Goal: Task Accomplishment & Management: Manage account settings

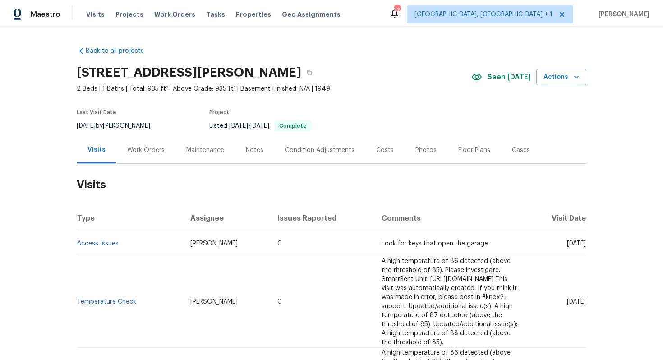
click at [146, 153] on div "Work Orders" at bounding box center [145, 150] width 37 height 9
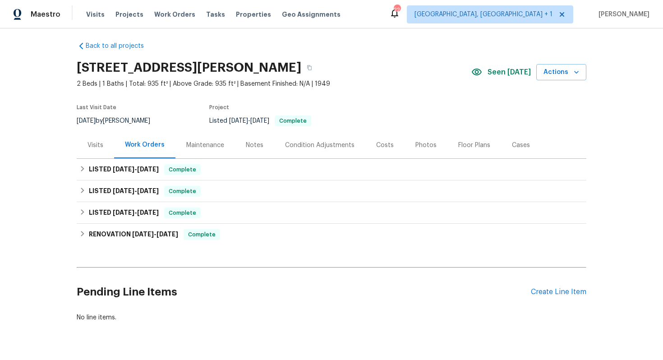
scroll to position [28, 0]
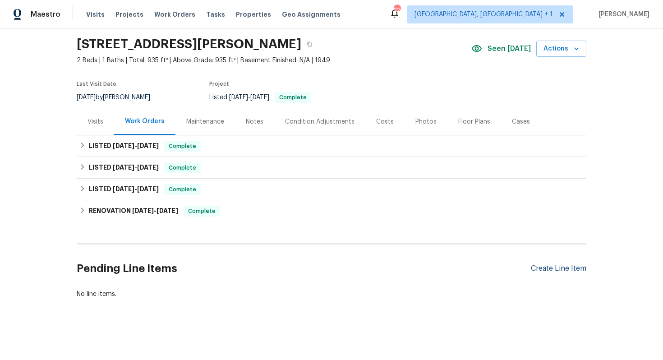
click at [556, 270] on div "Create Line Item" at bounding box center [559, 268] width 56 height 9
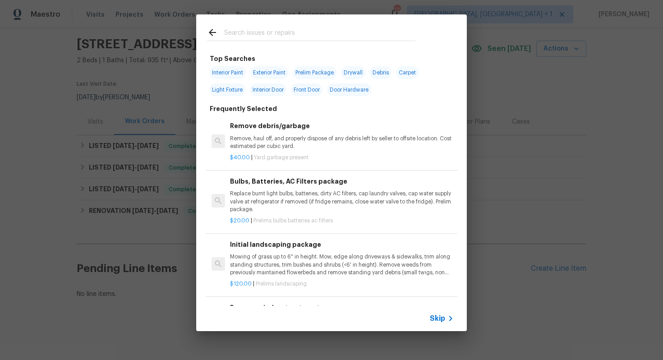
click at [280, 36] on input "text" at bounding box center [319, 34] width 191 height 14
click at [303, 37] on input "text" at bounding box center [319, 34] width 191 height 14
type input "fence"
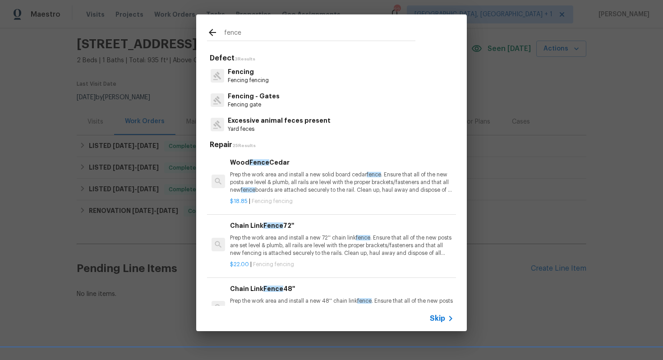
click at [253, 75] on p "Fencing" at bounding box center [248, 71] width 41 height 9
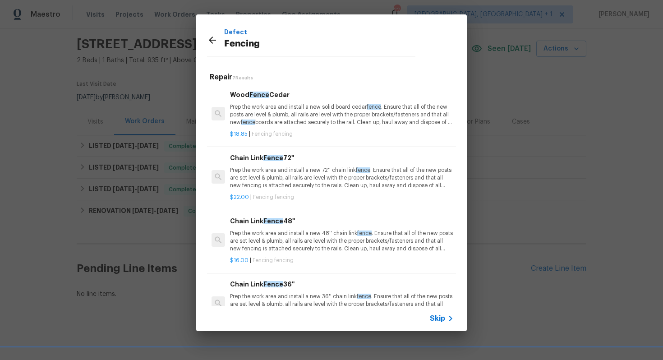
click at [269, 105] on p "Prep the work area and install a new solid board cedar fence . Ensure that all …" at bounding box center [342, 114] width 224 height 23
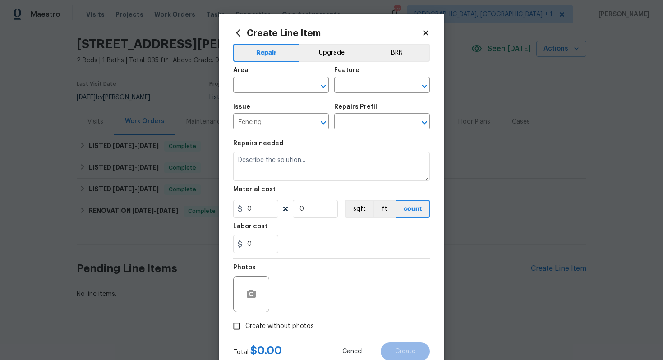
type input "Wood Fence Cedar $18.85"
type textarea "Prep the work area and install a new solid board cedar fence. Ensure that all o…"
type input "18.85"
type input "1"
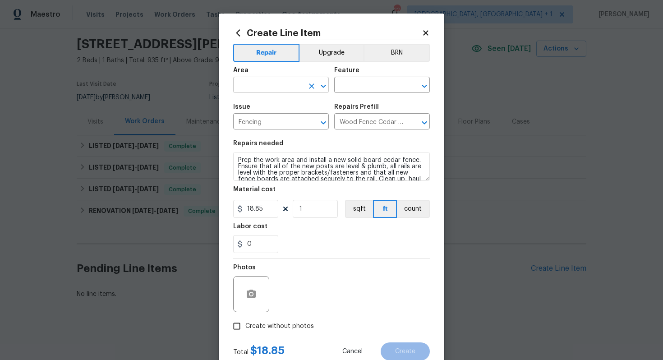
click at [261, 83] on input "text" at bounding box center [268, 86] width 70 height 14
type input "f"
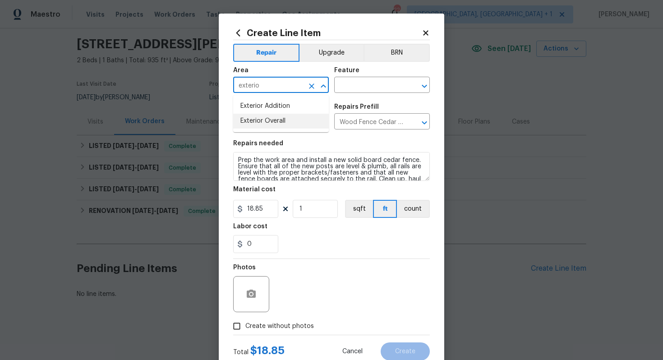
click at [270, 123] on li "Exterior Overall" at bounding box center [281, 121] width 96 height 15
type input "Exterior Overall"
click at [384, 86] on input "text" at bounding box center [369, 86] width 70 height 14
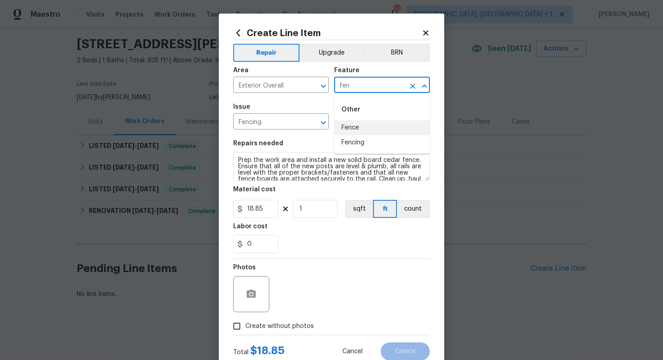
click at [369, 127] on li "Fence" at bounding box center [382, 128] width 96 height 15
type input "Fence"
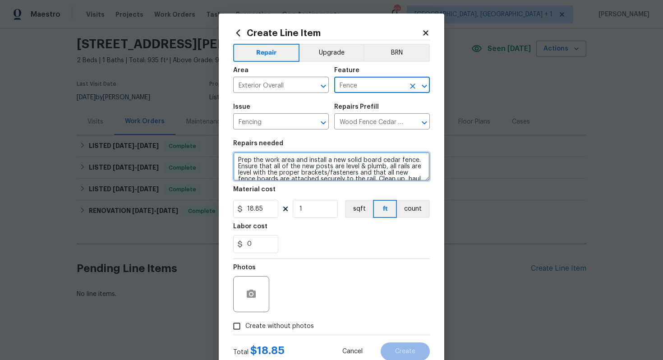
click at [323, 162] on textarea "Prep the work area and install a new solid board cedar fence. Ensure that all o…" at bounding box center [331, 166] width 197 height 29
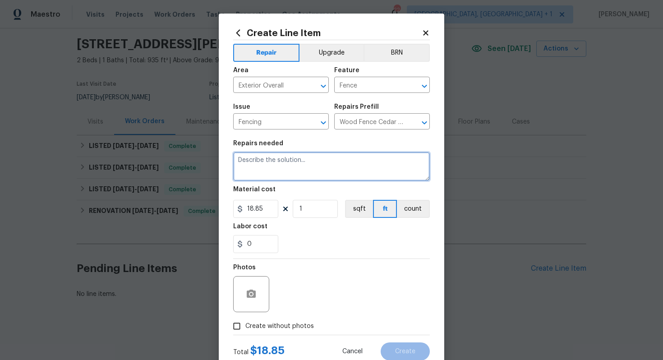
click at [310, 167] on textarea at bounding box center [331, 166] width 197 height 29
paste textarea "visit the property and take photos of the reported fence issue so we can make a…"
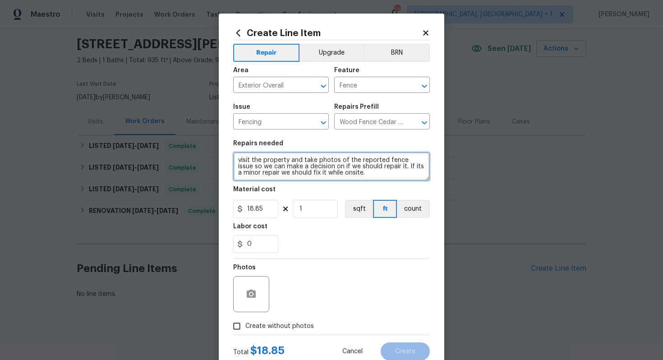
click at [238, 162] on textarea "visit the property and take photos of the reported fence issue so we can make a…" at bounding box center [331, 166] width 197 height 29
click at [312, 169] on textarea "Please visit the property and take photos of the reported fence issue so we can…" at bounding box center [331, 166] width 197 height 29
type textarea "Please visit the property and take photos of the reported fence issue so we can…"
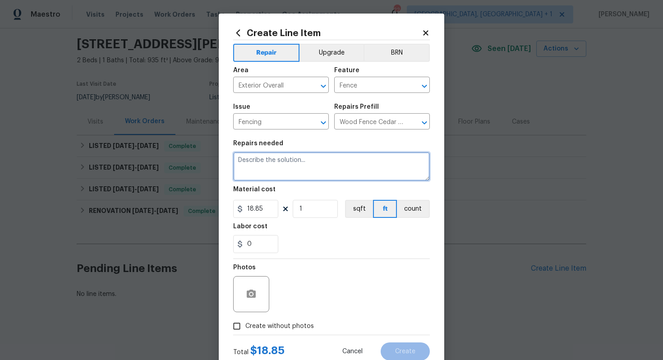
paste textarea "Hi [TP Name], please visit the property and take photos of the reported fence i…"
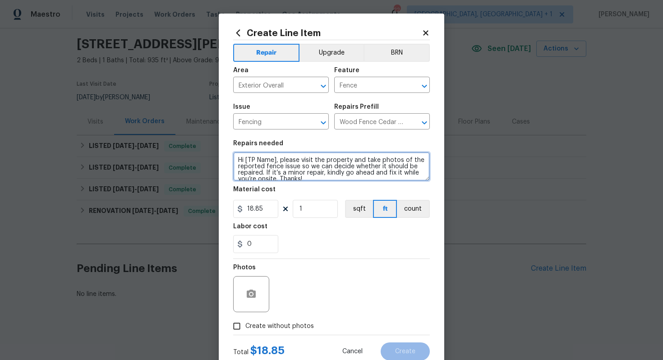
scroll to position [2, 0]
click at [277, 158] on textarea "Hi [TP Name], please visit the property and take photos of the reported fence i…" at bounding box center [331, 166] width 197 height 29
click at [295, 166] on textarea "Please visit the property and take photos of the reported fence issue so we can…" at bounding box center [331, 166] width 197 height 29
click at [278, 176] on textarea "Please visit the property and take photos of the reported fence issue so we can…" at bounding box center [331, 166] width 197 height 29
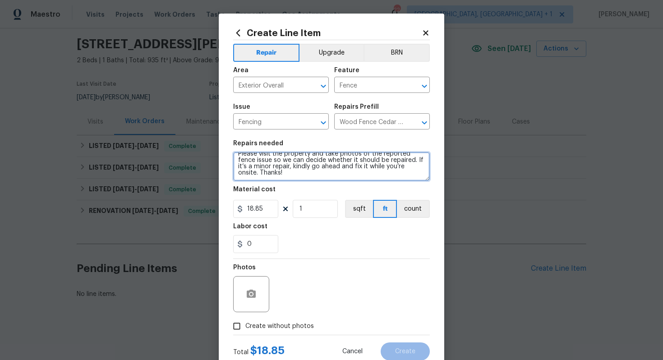
drag, startPoint x: 263, startPoint y: 177, endPoint x: 239, endPoint y: 174, distance: 24.1
click at [239, 174] on textarea "Please visit the property and take photos of the reported fence issue so we can…" at bounding box center [331, 166] width 197 height 29
drag, startPoint x: 399, startPoint y: 166, endPoint x: 404, endPoint y: 175, distance: 10.1
click at [404, 175] on textarea "Please visit the property and take photos of the reported fence issue so we can…" at bounding box center [331, 166] width 197 height 29
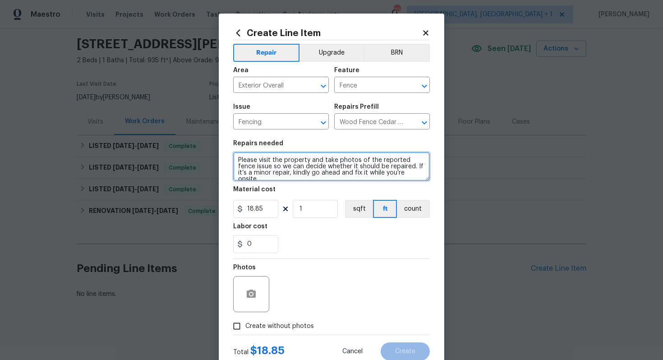
click at [289, 171] on textarea "Please visit the property and take photos of the reported fence issue so we can…" at bounding box center [331, 166] width 197 height 29
drag, startPoint x: 278, startPoint y: 173, endPoint x: 423, endPoint y: 179, distance: 145.9
click at [423, 179] on textarea "Please visit the property and take photos of the reported fence issue so we can…" at bounding box center [331, 166] width 197 height 29
drag, startPoint x: 399, startPoint y: 167, endPoint x: 406, endPoint y: 172, distance: 9.4
click at [406, 172] on textarea "Please visit the property and take photos of the reported fence issue so we can…" at bounding box center [331, 166] width 197 height 29
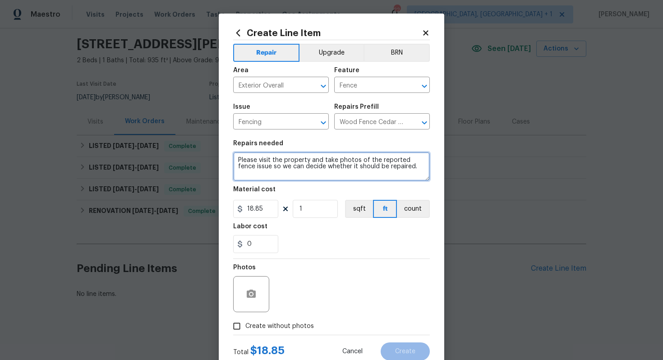
click at [319, 166] on textarea "Please visit the property and take photos of the reported fence issue so we can…" at bounding box center [331, 166] width 197 height 29
click at [412, 171] on textarea "Please visit the property and take photos of the reported fence issue so we can…" at bounding box center [331, 166] width 197 height 29
click at [255, 168] on textarea "Please visit the property and take photos of the reported fence issue so we can…" at bounding box center [331, 166] width 197 height 29
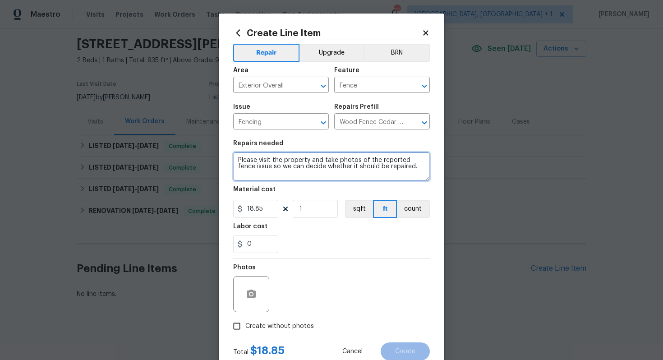
drag, startPoint x: 255, startPoint y: 168, endPoint x: 398, endPoint y: 170, distance: 143.1
click at [398, 170] on textarea "Please visit the property and take photos of the reported fence issue so we can…" at bounding box center [331, 166] width 197 height 29
type textarea "Please visit the property and take photos of the reported fence issue and provi…"
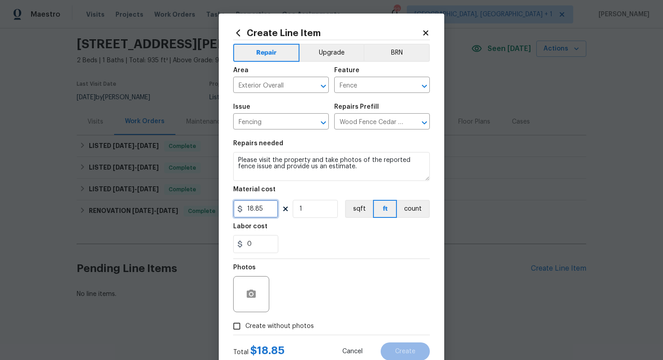
click at [257, 210] on input "18.85" at bounding box center [255, 209] width 45 height 18
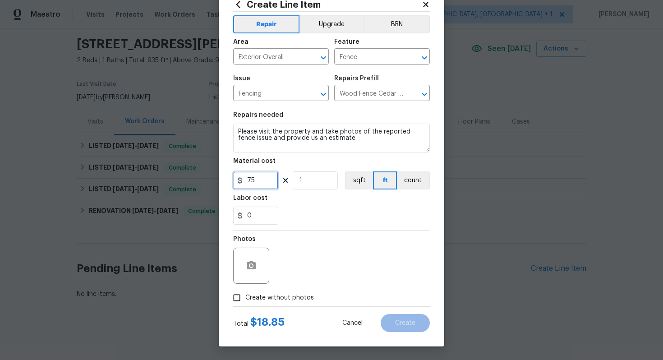
type input "75"
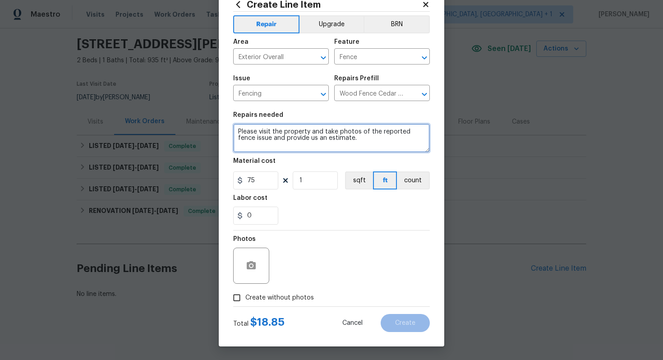
click at [295, 139] on textarea "Please visit the property and take photos of the reported fence issue and provi…" at bounding box center [331, 138] width 197 height 29
type textarea "Please visit the property and take photos of the reported fence issue and provi…"
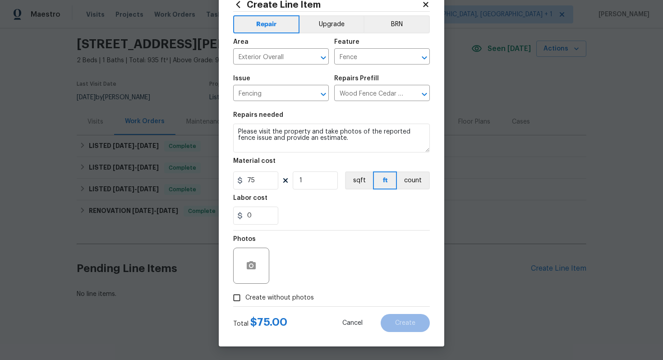
click at [257, 296] on span "Create without photos" at bounding box center [280, 297] width 69 height 9
click at [246, 296] on input "Create without photos" at bounding box center [236, 297] width 17 height 17
checkbox input "true"
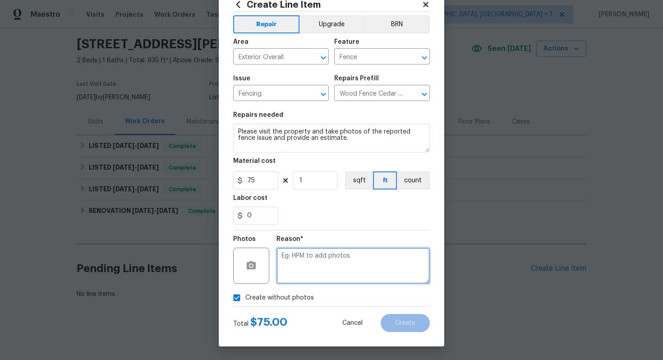
click at [301, 265] on textarea at bounding box center [353, 266] width 153 height 36
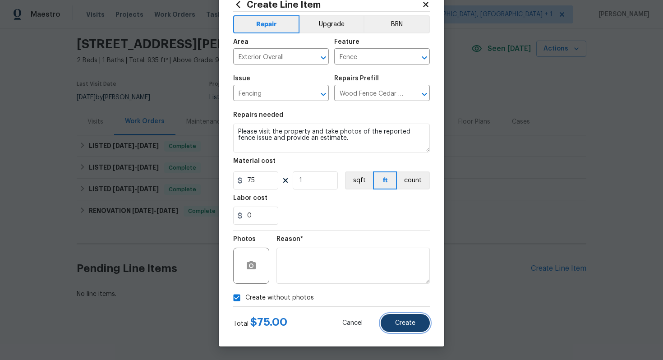
click at [409, 324] on span "Create" at bounding box center [405, 323] width 20 height 7
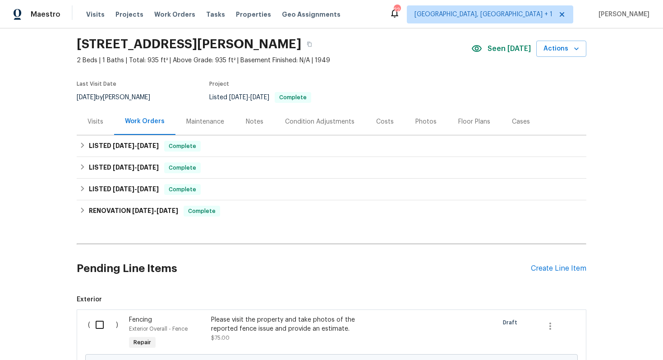
scroll to position [131, 0]
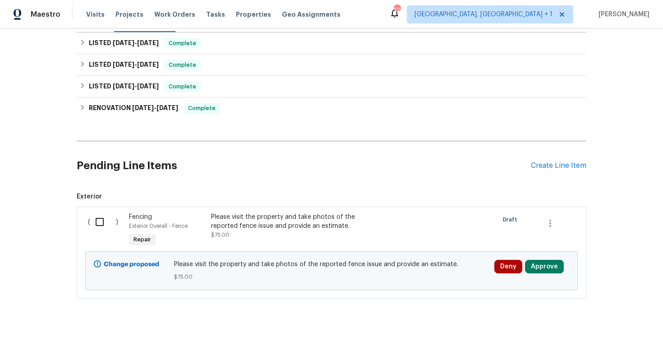
click at [99, 221] on input "checkbox" at bounding box center [103, 222] width 26 height 19
checkbox input "true"
click at [599, 336] on span "Create Work Order" at bounding box center [612, 337] width 60 height 11
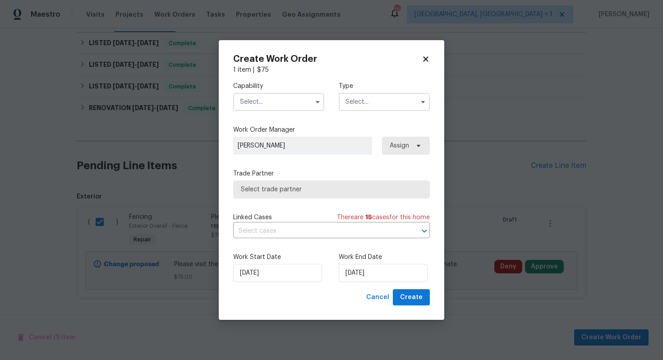
click at [265, 101] on input "text" at bounding box center [278, 102] width 91 height 18
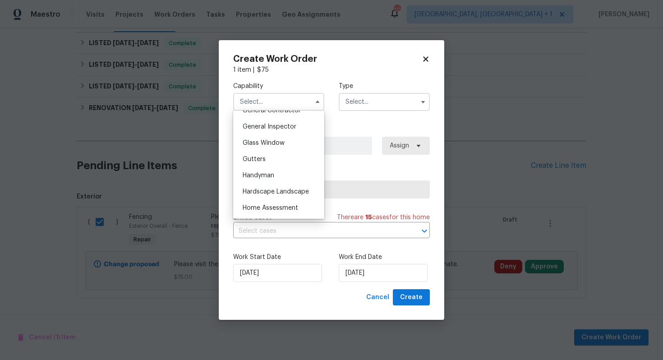
scroll to position [470, 0]
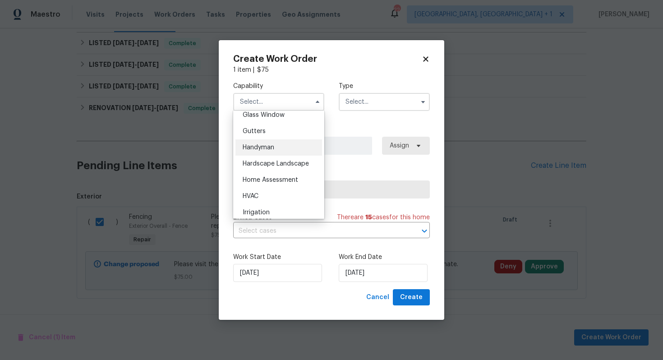
click at [271, 148] on span "Handyman" at bounding box center [259, 147] width 32 height 6
type input "Handyman"
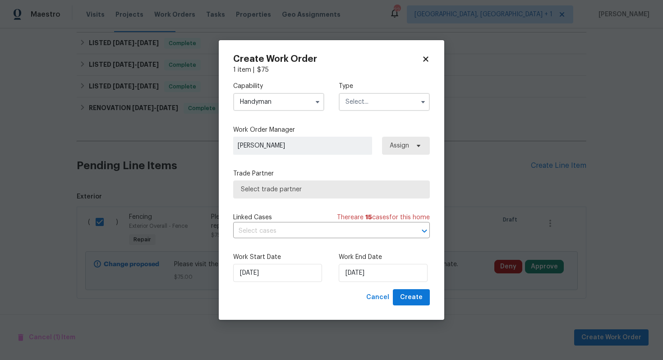
click at [408, 99] on input "text" at bounding box center [384, 102] width 91 height 18
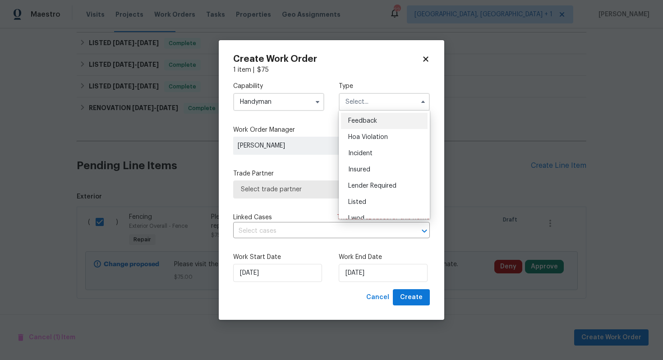
click at [380, 124] on div "Feedback" at bounding box center [384, 121] width 87 height 16
type input "Feedback"
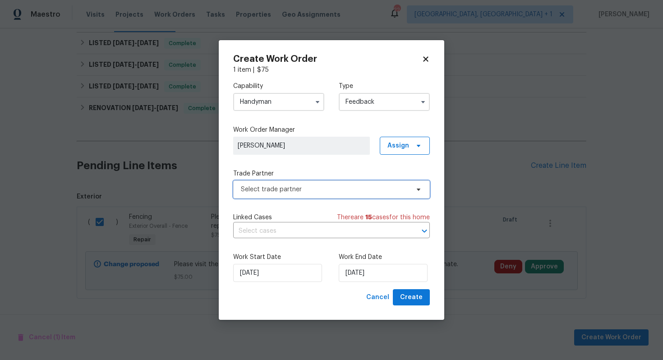
click at [251, 193] on span "Select trade partner" at bounding box center [325, 189] width 168 height 9
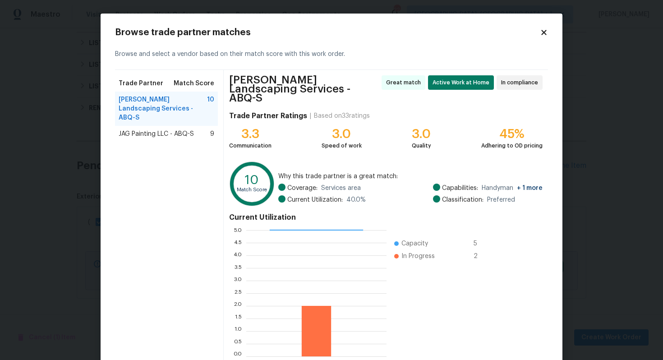
scroll to position [42, 0]
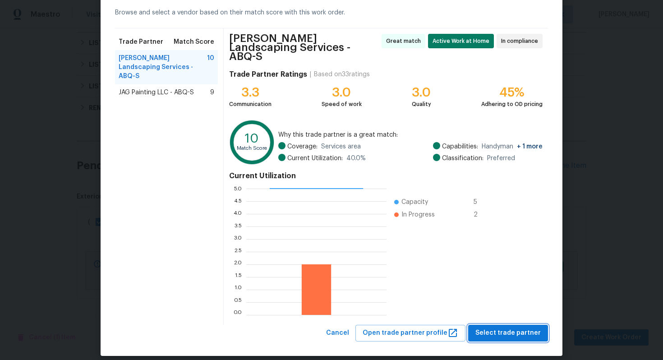
click at [503, 328] on span "Select trade partner" at bounding box center [508, 333] width 65 height 11
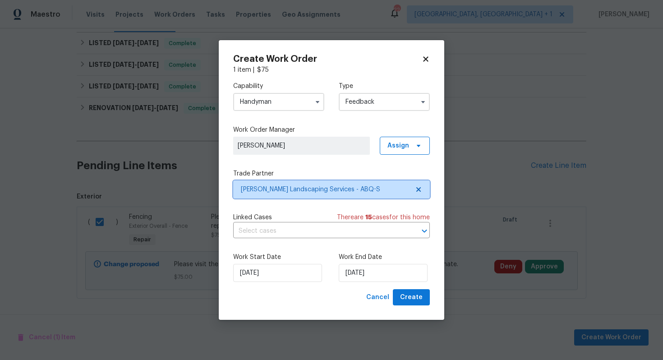
scroll to position [0, 0]
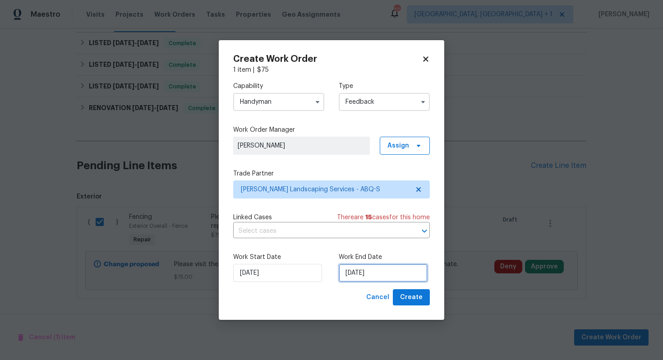
click at [358, 269] on input "24/09/2025" at bounding box center [383, 273] width 89 height 18
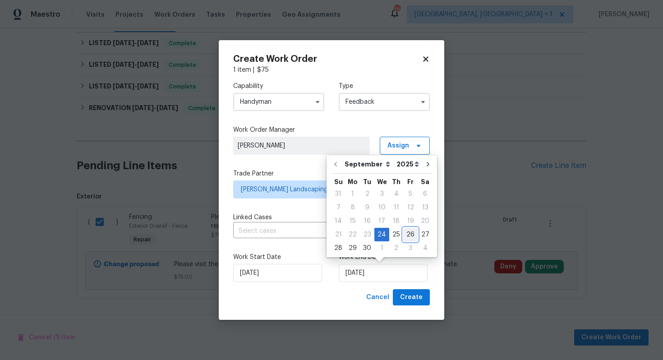
click at [408, 233] on div "26" at bounding box center [411, 234] width 14 height 13
type input "26/09/2025"
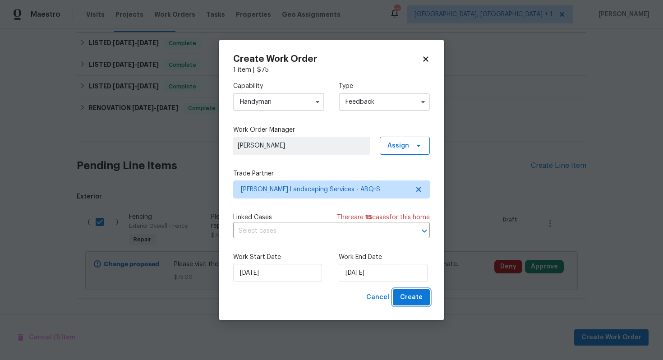
click at [404, 298] on span "Create" at bounding box center [411, 297] width 23 height 11
checkbox input "false"
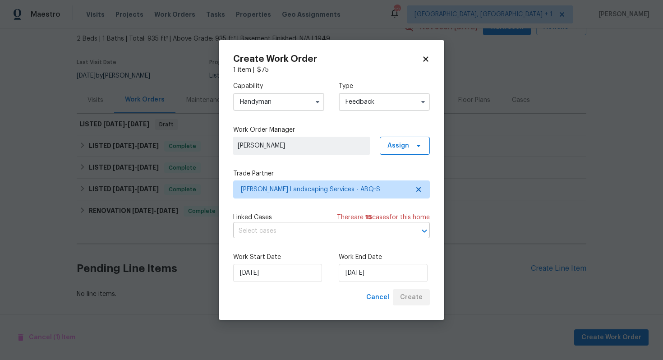
scroll to position [50, 0]
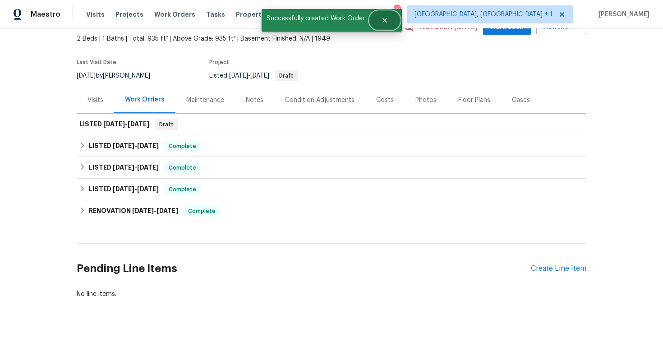
click at [385, 24] on button "Close" at bounding box center [385, 20] width 30 height 18
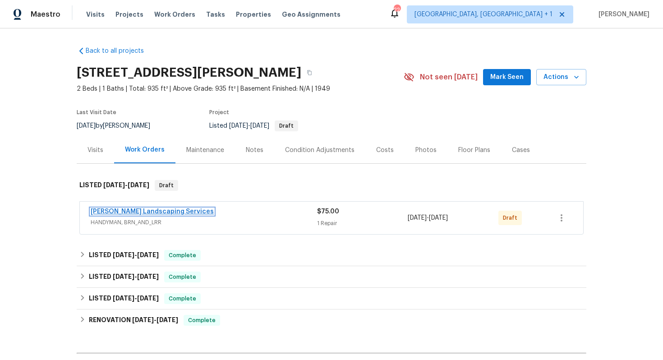
click at [135, 209] on link "[PERSON_NAME] Landscaping Services" at bounding box center [152, 212] width 123 height 6
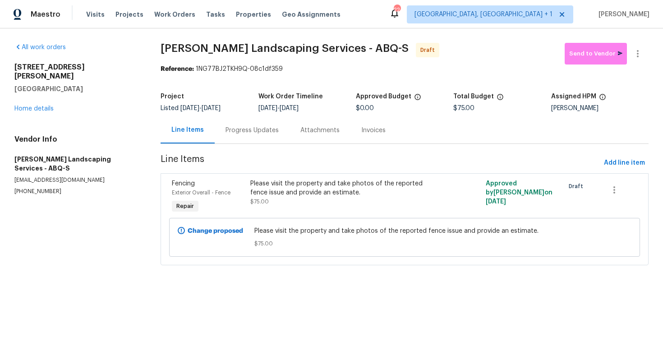
click at [246, 130] on div "Progress Updates" at bounding box center [252, 130] width 53 height 9
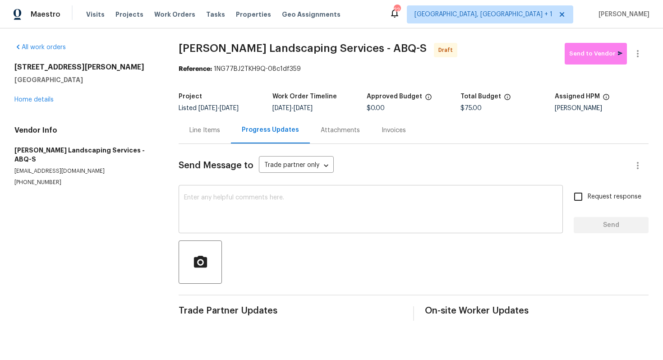
click at [242, 203] on textarea at bounding box center [371, 211] width 374 height 32
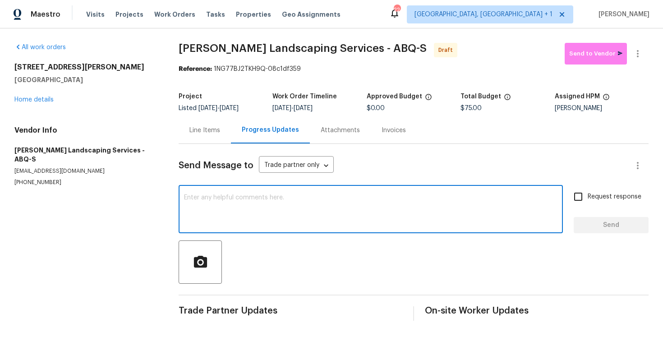
click at [269, 199] on textarea at bounding box center [371, 211] width 374 height 32
paste textarea "Hi this is Arvind with Opendoor. I’m confirming you received the WO for the pro…"
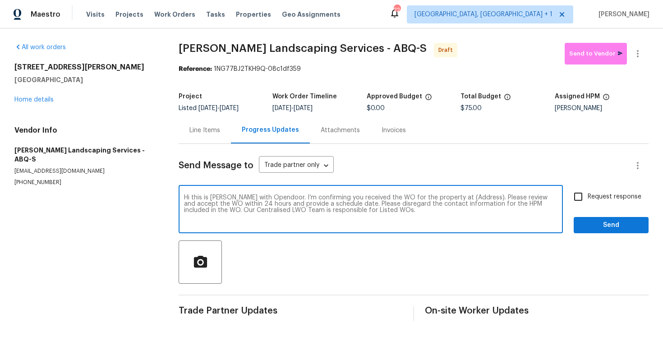
drag, startPoint x: 472, startPoint y: 199, endPoint x: 444, endPoint y: 197, distance: 28.0
click at [444, 197] on textarea "Hi this is Arvind with Opendoor. I’m confirming you received the WO for the pro…" at bounding box center [371, 211] width 374 height 32
paste textarea "930 Madeira Dr SE, Albuquerque, NM 87108"
type textarea "Hi this is Arvind with Opendoor. I’m confirming you received the WO for the pro…"
click at [583, 199] on input "Request response" at bounding box center [578, 196] width 19 height 19
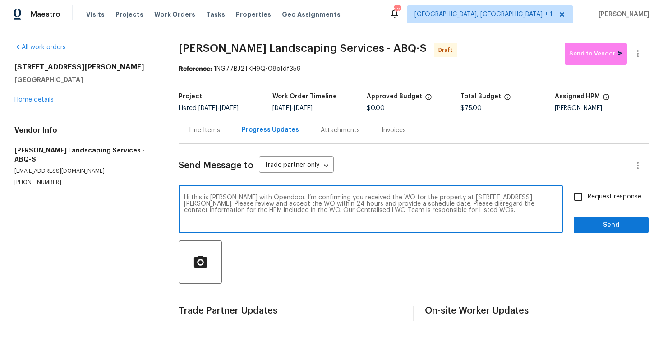
checkbox input "true"
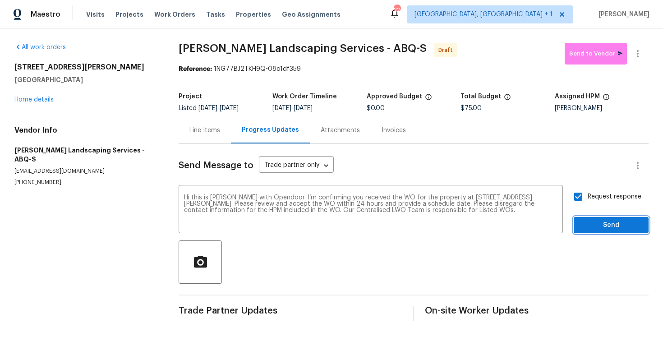
click at [590, 227] on span "Send" at bounding box center [611, 225] width 60 height 11
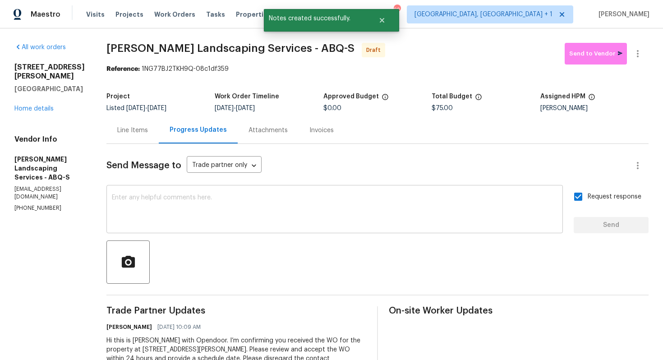
click at [290, 199] on textarea at bounding box center [335, 211] width 446 height 32
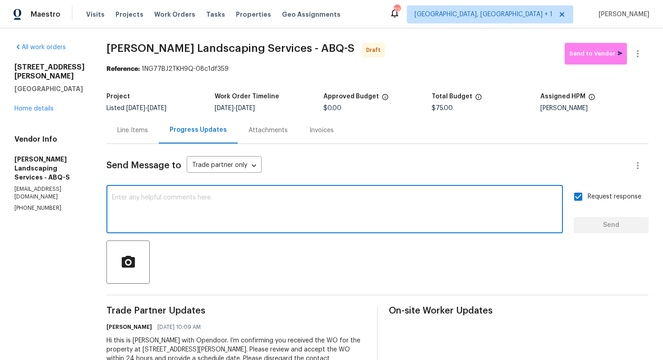
click at [239, 215] on textarea at bounding box center [335, 211] width 446 height 32
paste textarea "Attention All Work Orders must include before-photos (both close-up and wide-an…"
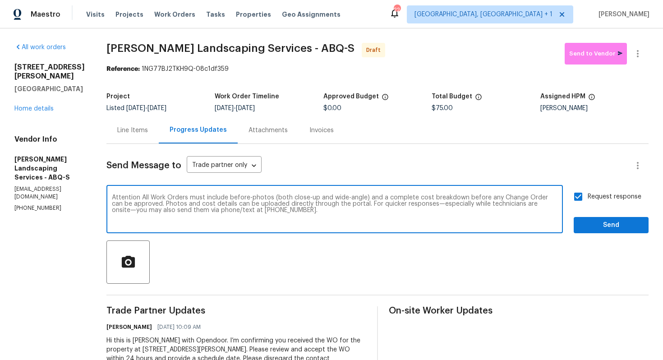
type textarea "Attention All Work Orders must include before-photos (both close-up and wide-an…"
click at [601, 226] on span "Send" at bounding box center [611, 225] width 60 height 11
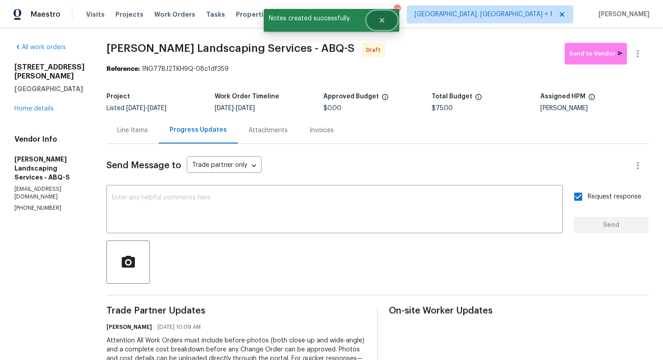
click at [378, 26] on button "Close" at bounding box center [382, 20] width 30 height 18
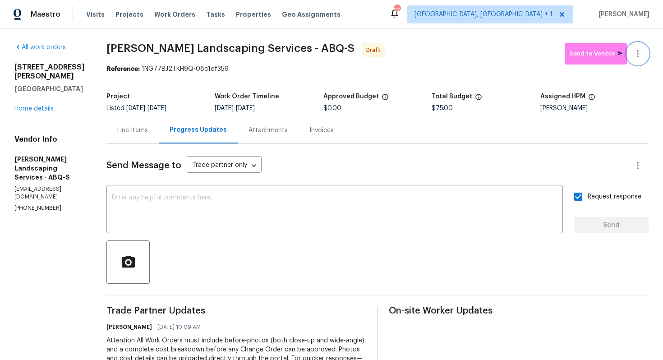
click at [640, 53] on icon "button" at bounding box center [638, 53] width 11 height 11
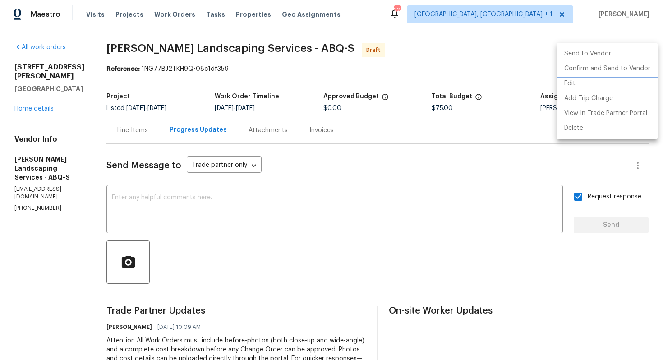
click at [601, 70] on li "Confirm and Send to Vendor" at bounding box center [607, 68] width 101 height 15
click at [357, 68] on div at bounding box center [331, 180] width 663 height 360
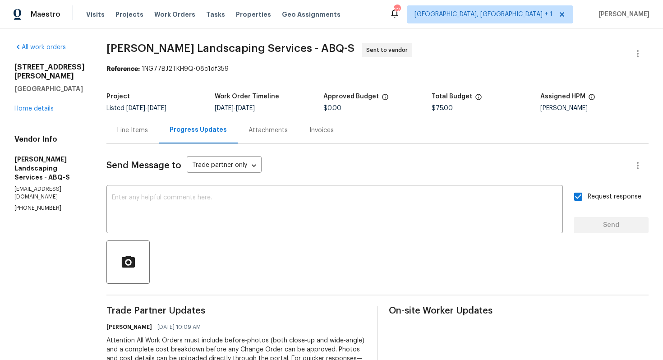
click at [158, 47] on span "Rodriguez Landscaping Services - ABQ-S" at bounding box center [231, 48] width 248 height 11
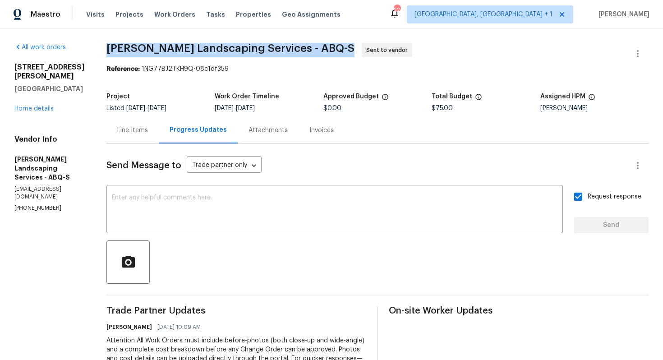
copy span "Rodriguez Landscaping Services - ABQ-S"
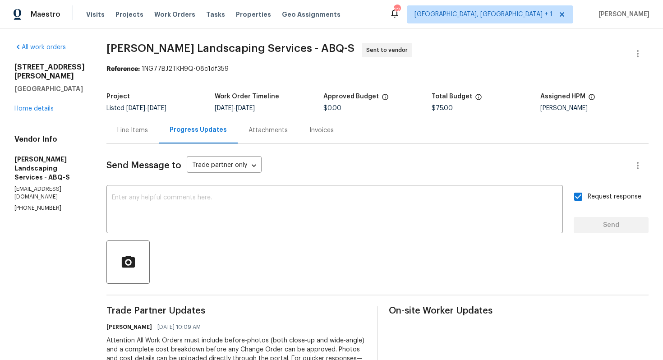
click at [195, 84] on section "Rodriguez Landscaping Services - ABQ-S Sent to vendor Reference: 1NG77BJ2TKH9Q-…" at bounding box center [378, 253] width 543 height 421
drag, startPoint x: 164, startPoint y: 69, endPoint x: 265, endPoint y: 69, distance: 101.6
click at [266, 69] on div "Reference: 1NG77BJ2TKH9Q-08c1df359" at bounding box center [378, 69] width 543 height 9
copy div "1NG77BJ2TKH9Q-08c1df359"
click at [252, 71] on div "Reference: 1NG77BJ2TKH9Q-08c1df359" at bounding box center [378, 69] width 543 height 9
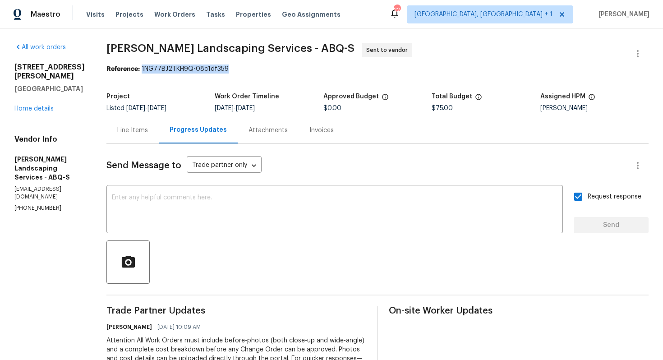
drag, startPoint x: 164, startPoint y: 69, endPoint x: 269, endPoint y: 68, distance: 105.2
click at [269, 68] on div "Reference: 1NG77BJ2TKH9Q-08c1df359" at bounding box center [378, 69] width 543 height 9
copy div "1NG77BJ2TKH9Q-08c1df359"
click at [375, 106] on div "$0.00" at bounding box center [378, 108] width 108 height 6
click at [45, 106] on link "Home details" at bounding box center [33, 109] width 39 height 6
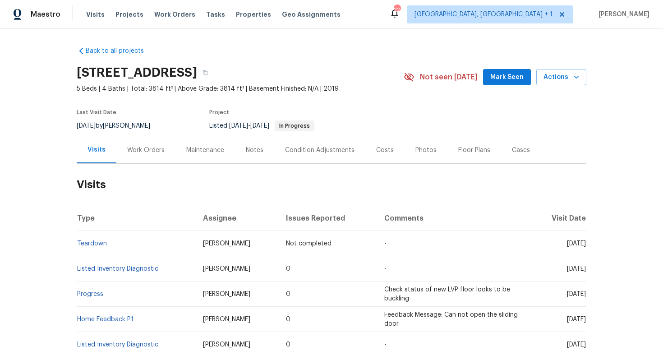
click at [137, 156] on div "Work Orders" at bounding box center [145, 150] width 59 height 27
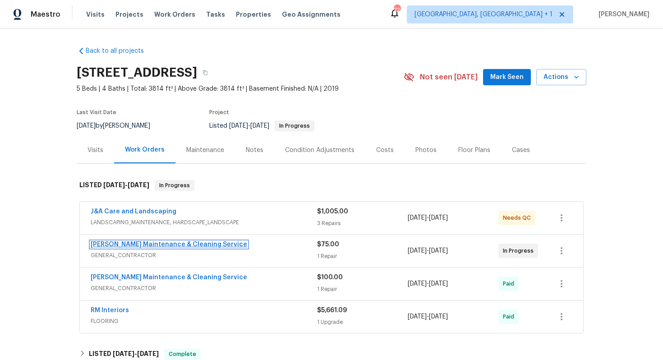
click at [129, 245] on link "Baker's Maintenance & Cleaning Service" at bounding box center [169, 244] width 157 height 6
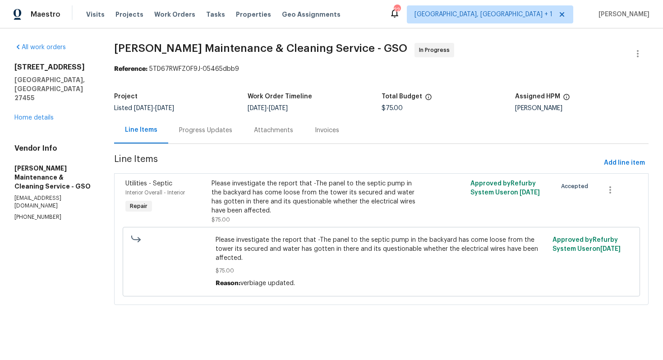
click at [195, 127] on div "Progress Updates" at bounding box center [205, 130] width 53 height 9
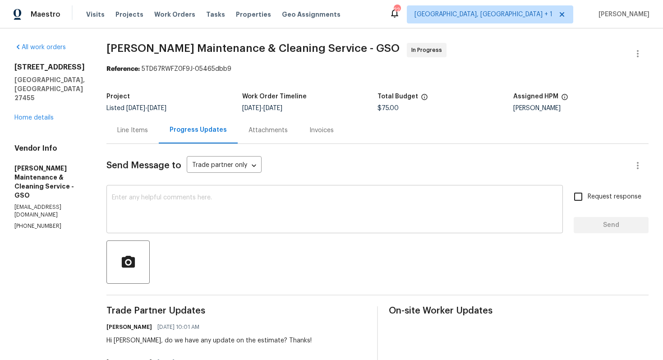
click at [217, 213] on textarea at bounding box center [335, 211] width 446 height 32
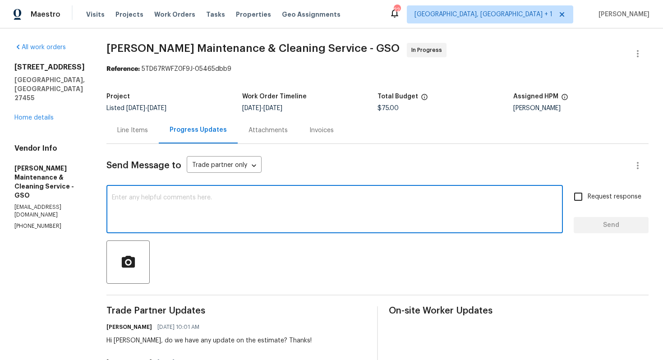
paste textarea "Hi team, could you please provide an update on the status of the work order? Th…"
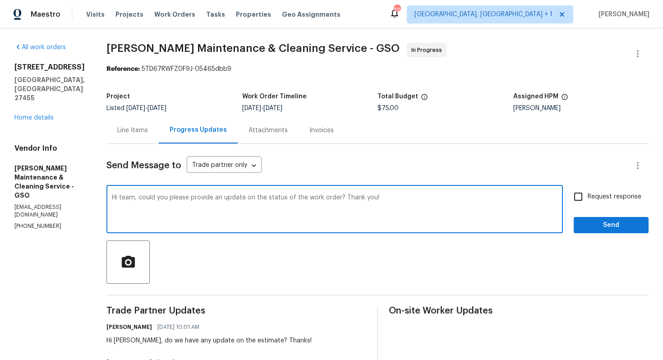
scroll to position [68, 0]
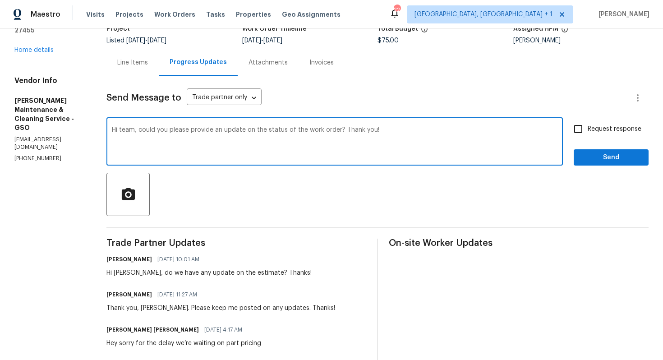
click at [131, 273] on div "Hi Simpson, do we have any update on the estimate? Thanks!" at bounding box center [209, 273] width 205 height 9
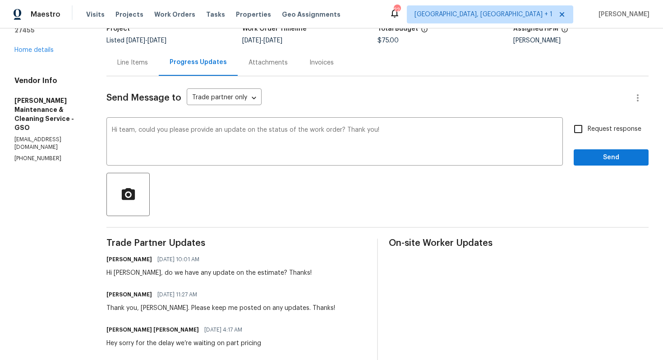
click at [131, 273] on div "Hi Simpson, do we have any update on the estimate? Thanks!" at bounding box center [209, 273] width 205 height 9
copy div "Simpson"
click at [135, 132] on textarea "Hi team, could you please provide an update on the status of the work order? Th…" at bounding box center [335, 143] width 446 height 32
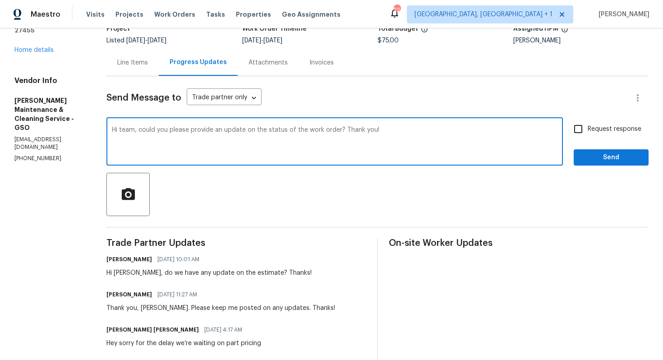
click at [135, 132] on textarea "Hi team, could you please provide an update on the status of the work order? Th…" at bounding box center [335, 143] width 446 height 32
paste textarea "Simpson"
click at [512, 136] on textarea "Hi Simpson, could you please provide an update on the status of the work order?…" at bounding box center [335, 143] width 446 height 32
type textarea "Hi Simpson, could you please provide an update on the status of the work order?…"
click at [609, 131] on span "Request response" at bounding box center [615, 129] width 54 height 9
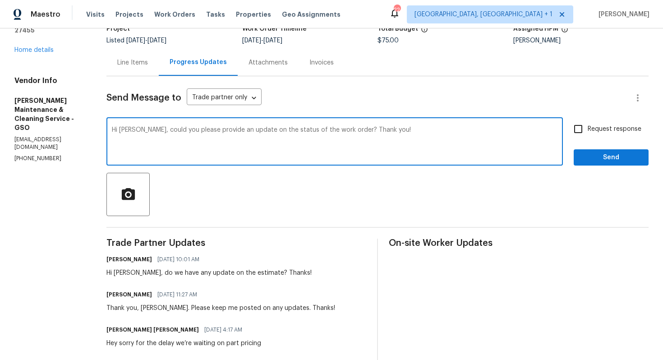
click at [588, 131] on input "Request response" at bounding box center [578, 129] width 19 height 19
checkbox input "true"
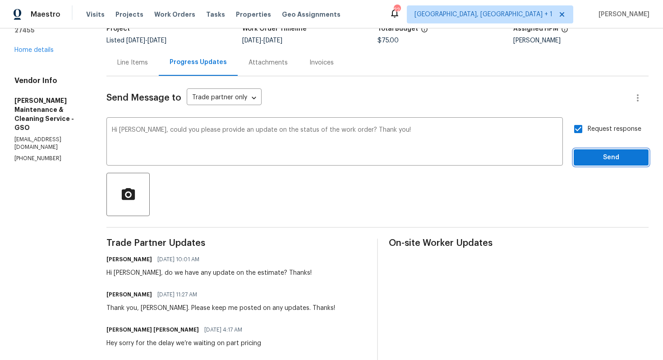
click at [606, 149] on button "Send" at bounding box center [611, 157] width 75 height 17
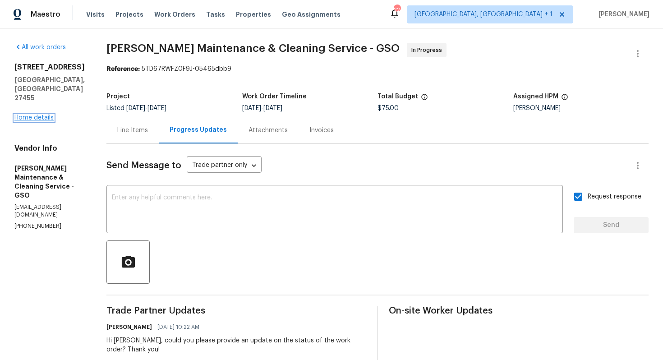
click at [32, 115] on link "Home details" at bounding box center [33, 118] width 39 height 6
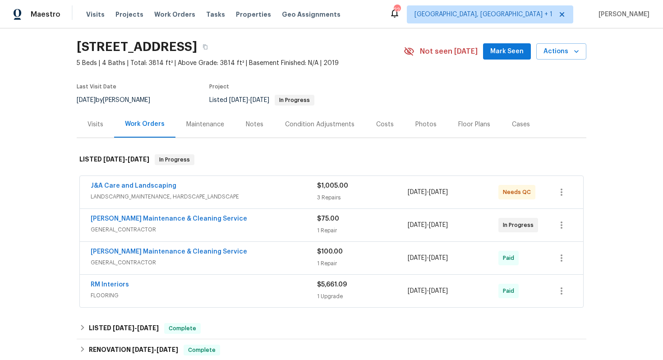
scroll to position [24, 0]
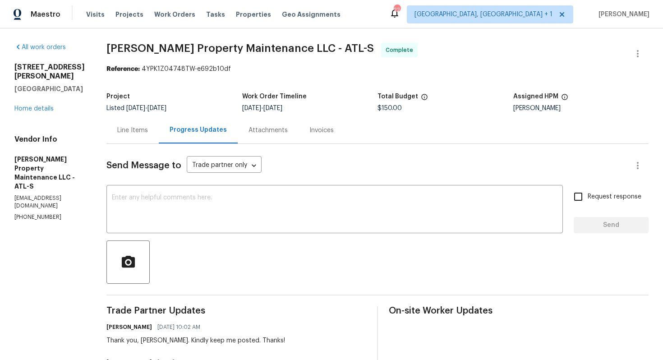
click at [139, 137] on div "Line Items" at bounding box center [133, 130] width 52 height 27
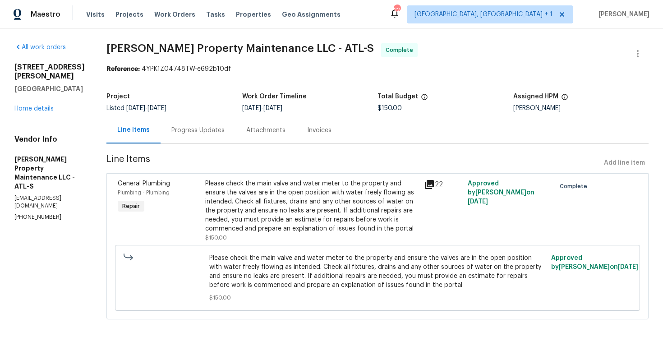
click at [250, 228] on div "Please check the main valve and water meter to the property and ensure the valv…" at bounding box center [311, 206] width 213 height 54
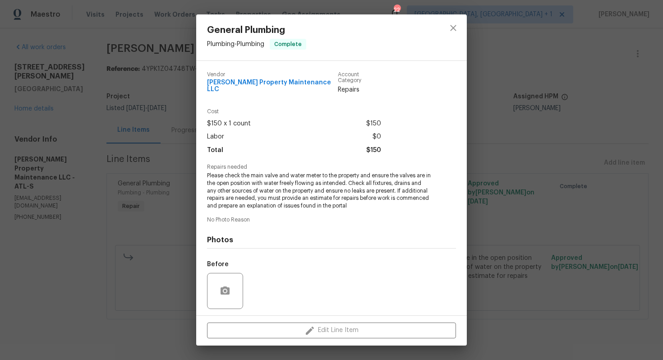
scroll to position [56, 0]
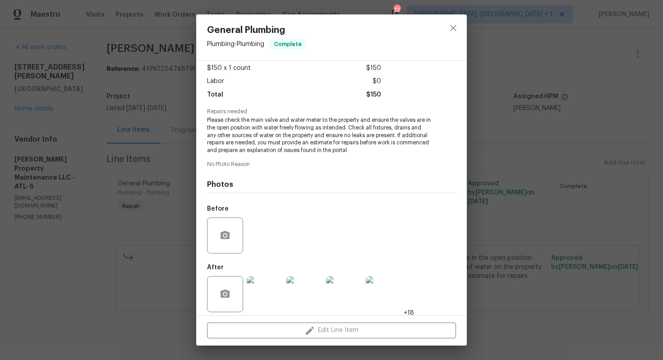
click at [170, 292] on div "General Plumbing Plumbing - Plumbing Complete Vendor Glen Property Maintenance …" at bounding box center [331, 180] width 663 height 360
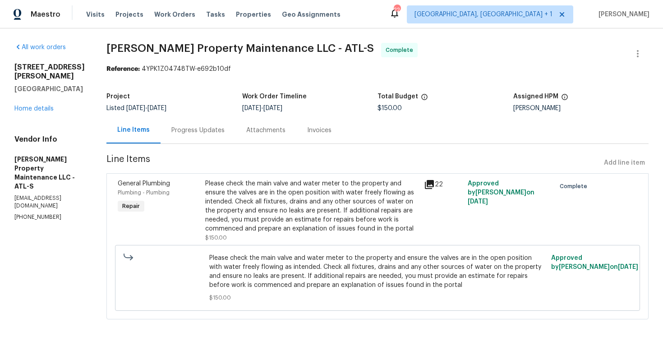
click at [279, 205] on div "Please check the main valve and water meter to the property and ensure the valv…" at bounding box center [311, 206] width 213 height 54
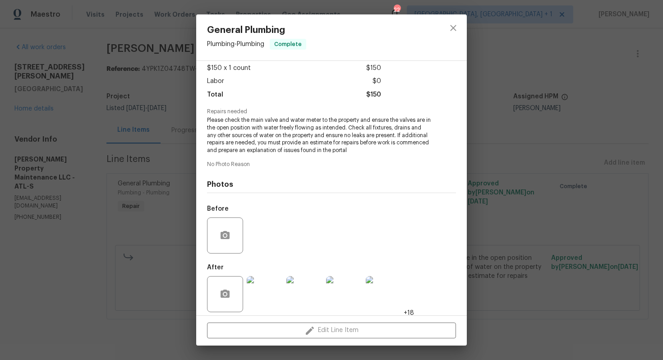
click at [166, 249] on div "General Plumbing Plumbing - Plumbing Complete Vendor Glen Property Maintenance …" at bounding box center [331, 180] width 663 height 360
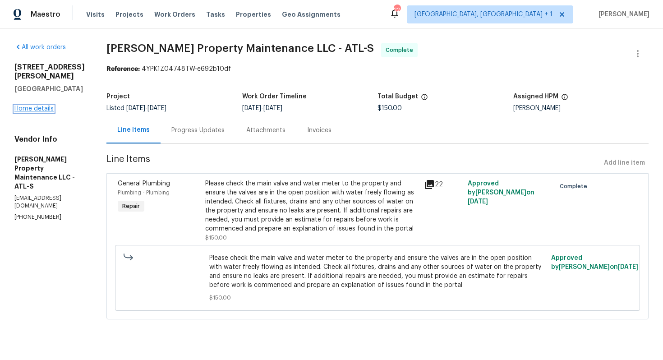
click at [40, 106] on link "Home details" at bounding box center [33, 109] width 39 height 6
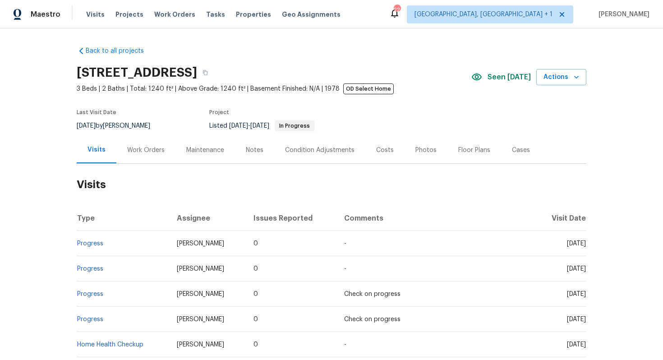
click at [135, 153] on div "Work Orders" at bounding box center [145, 150] width 37 height 9
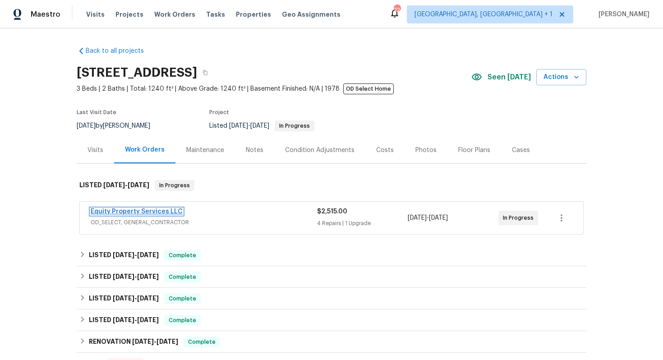
click at [127, 209] on link "Equity Property Services LLC" at bounding box center [137, 212] width 92 height 6
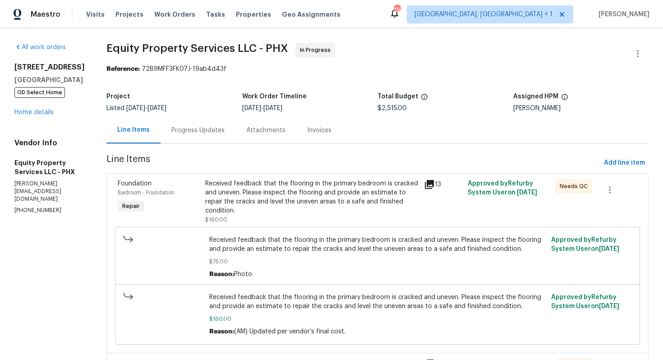
click at [172, 130] on div "Progress Updates" at bounding box center [198, 130] width 53 height 9
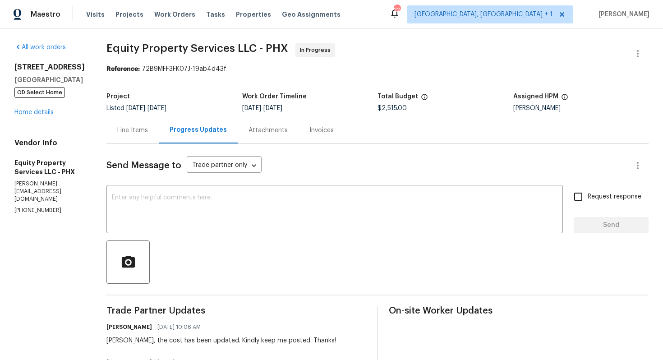
click at [217, 191] on div "x ​" at bounding box center [335, 210] width 457 height 46
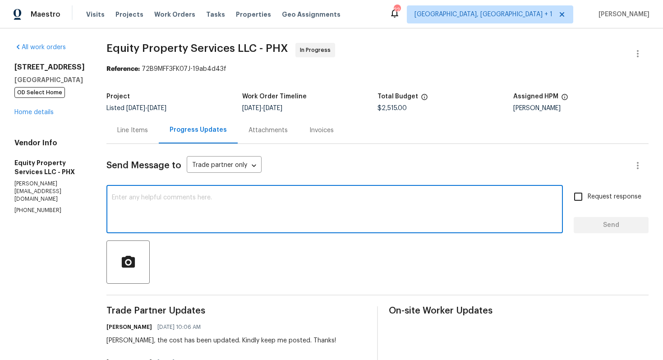
click at [190, 211] on textarea at bounding box center [335, 211] width 446 height 32
paste textarea "Hi team, could you please provide an update on the status of the work order? Th…"
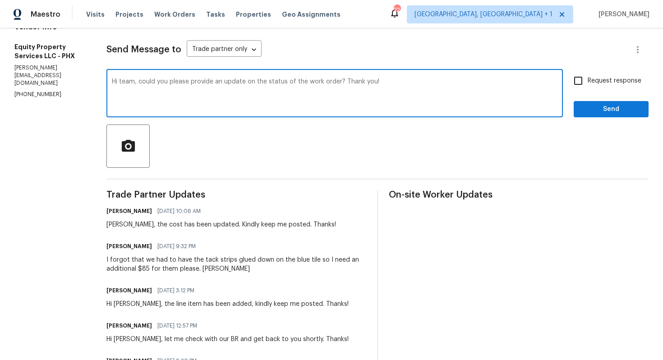
scroll to position [116, 0]
click at [107, 225] on div "Charles, the cost has been updated. Kindly keep me posted. Thanks!" at bounding box center [222, 225] width 230 height 9
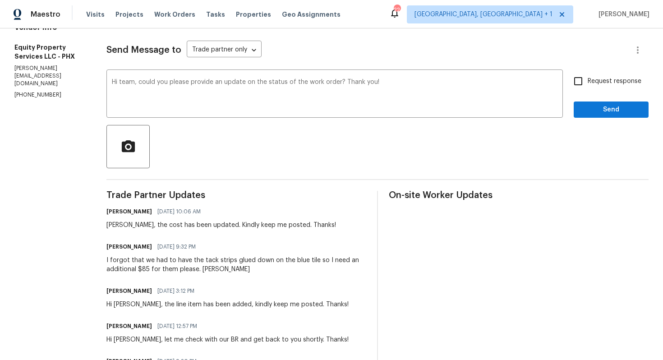
click at [107, 225] on div "Charles, the cost has been updated. Kindly keep me posted. Thanks!" at bounding box center [222, 225] width 230 height 9
copy div "Charles"
click at [112, 80] on textarea "Hi team, could you please provide an update on the status of the work order? Th…" at bounding box center [335, 95] width 446 height 32
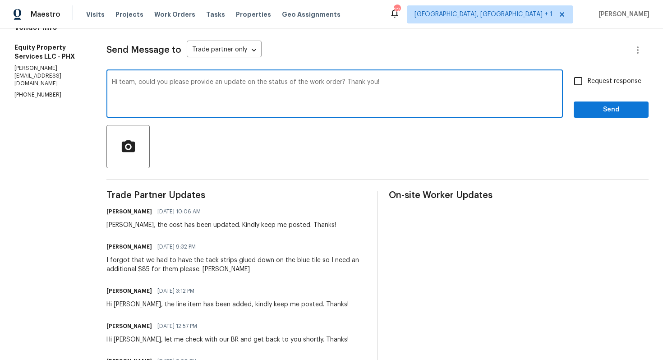
paste textarea "Charles"
click at [416, 85] on textarea "Hi Charles, could you please provide an update on the status of the work order?…" at bounding box center [335, 95] width 446 height 32
type textarea "Hi Charles, could you please provide an update on the status of the work order?…"
click at [581, 87] on input "Request response" at bounding box center [578, 81] width 19 height 19
checkbox input "true"
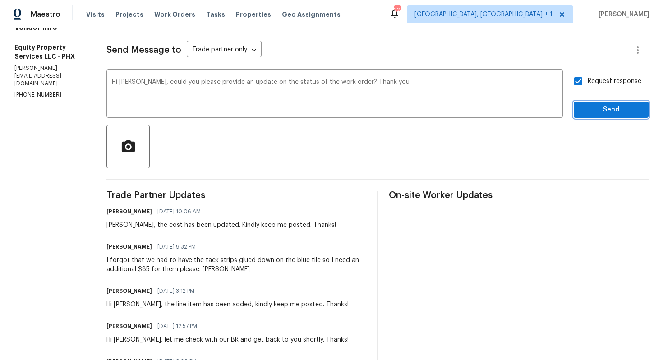
click at [592, 106] on span "Send" at bounding box center [611, 109] width 60 height 11
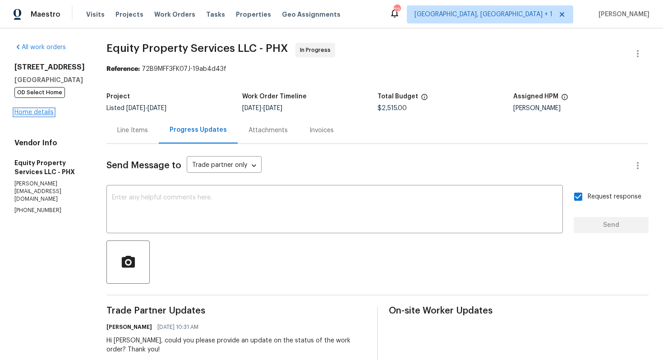
click at [44, 116] on link "Home details" at bounding box center [33, 112] width 39 height 6
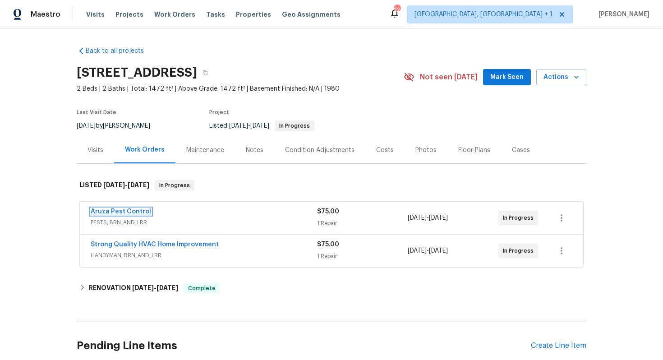
click at [119, 211] on link "Aruza Pest Control" at bounding box center [121, 212] width 60 height 6
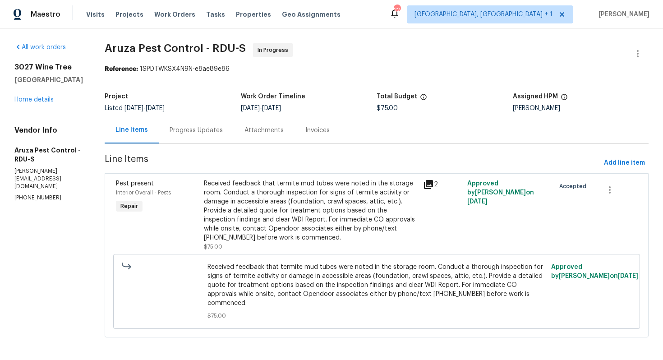
click at [194, 130] on div "Progress Updates" at bounding box center [196, 130] width 53 height 9
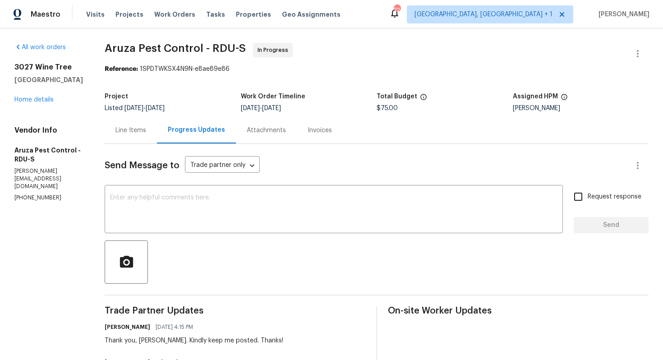
click at [129, 128] on div "Line Items" at bounding box center [131, 130] width 31 height 9
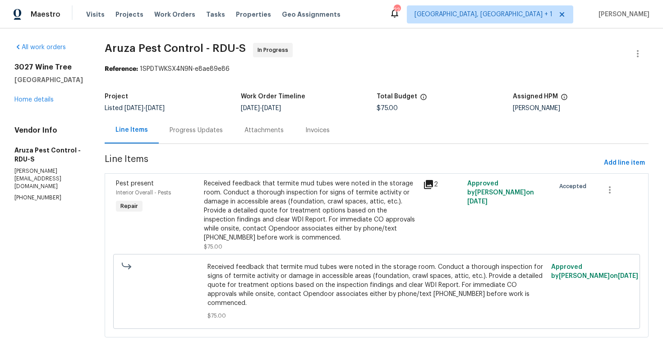
click at [190, 133] on div "Progress Updates" at bounding box center [196, 130] width 53 height 9
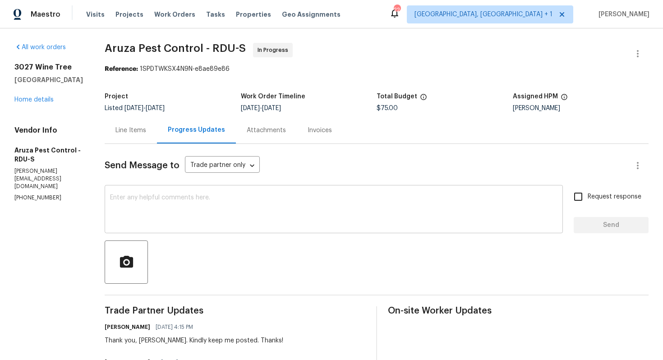
click at [244, 216] on textarea at bounding box center [334, 211] width 448 height 32
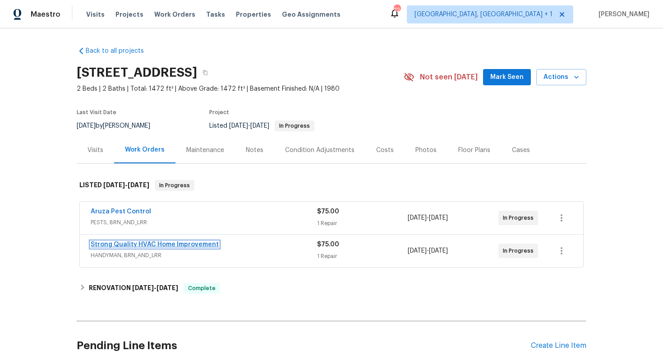
click at [193, 245] on link "Strong Quality HVAC Home Improvement" at bounding box center [155, 244] width 128 height 6
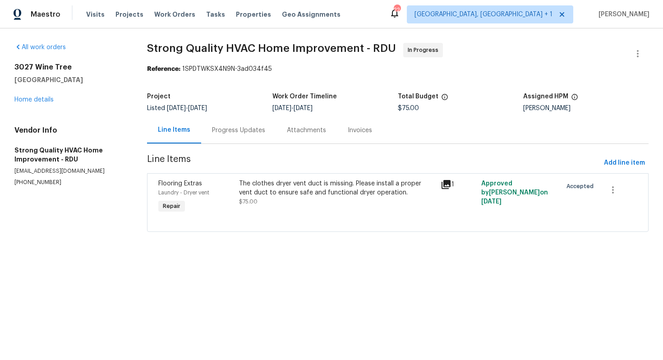
click at [240, 132] on div "Progress Updates" at bounding box center [238, 130] width 53 height 9
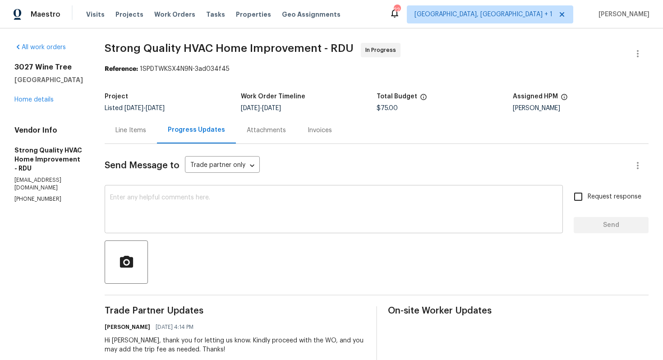
click at [218, 205] on textarea at bounding box center [334, 211] width 448 height 32
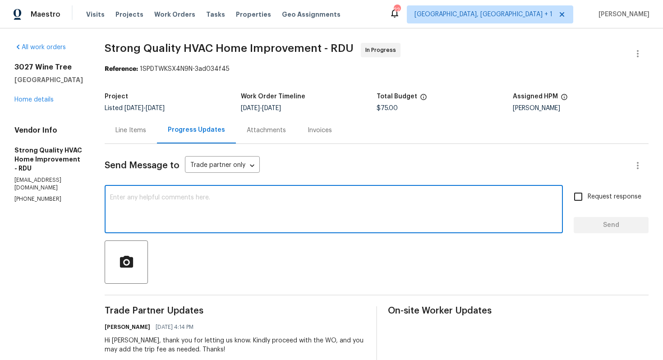
click at [264, 219] on textarea at bounding box center [334, 211] width 448 height 32
paste textarea "Hi team, do we have an update on the progression status of the work order? Plea…"
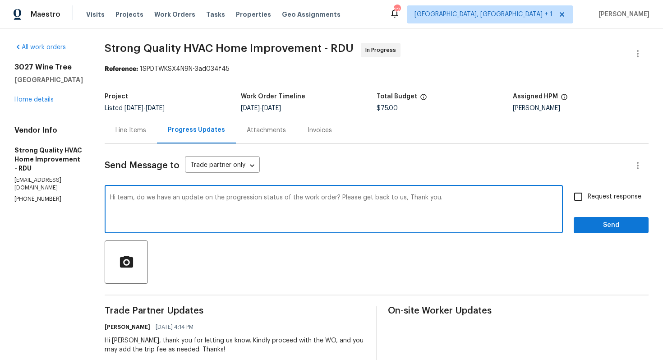
click at [129, 342] on div "Hi [PERSON_NAME], thank you for letting us know. Kindly proceed with the WO, an…" at bounding box center [235, 345] width 261 height 18
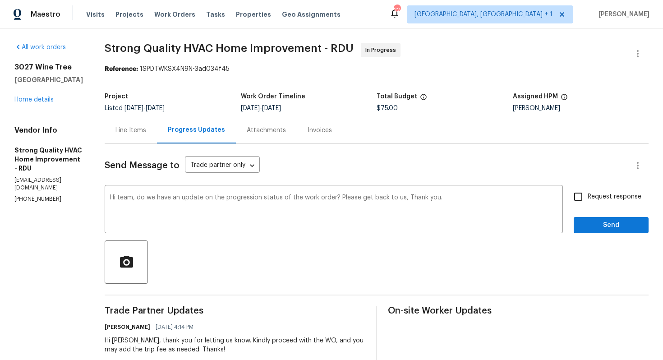
click at [129, 342] on div "Hi [PERSON_NAME], thank you for letting us know. Kindly proceed with the WO, an…" at bounding box center [235, 345] width 261 height 18
copy div "[PERSON_NAME]"
click at [130, 196] on textarea "Hi team, do we have an update on the progression status of the work order? Plea…" at bounding box center [334, 211] width 448 height 32
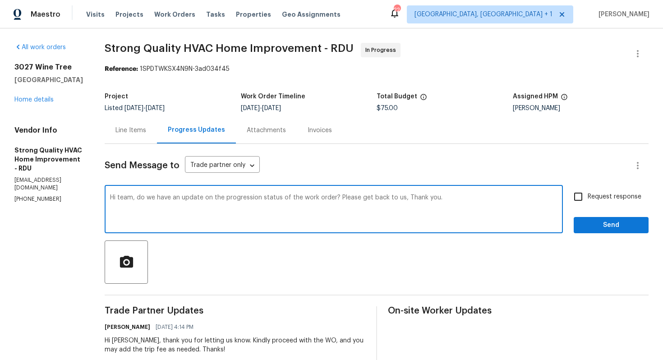
click at [130, 196] on textarea "Hi team, do we have an update on the progression status of the work order? Plea…" at bounding box center [334, 211] width 448 height 32
paste textarea "[PERSON_NAME]"
drag, startPoint x: 352, startPoint y: 197, endPoint x: 414, endPoint y: 198, distance: 62.3
click at [414, 198] on textarea "Hi [PERSON_NAME], do we have an update on the progression status of the work or…" at bounding box center [334, 211] width 448 height 32
click at [457, 199] on textarea "Hi [PERSON_NAME], do we have an update on the progression status of the work or…" at bounding box center [334, 211] width 448 height 32
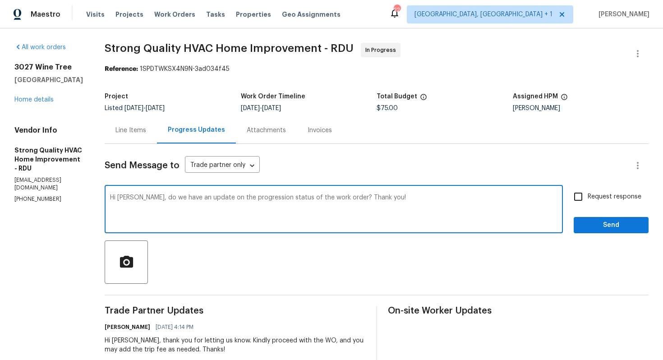
type textarea "Hi [PERSON_NAME], do we have an update on the progression status of the work or…"
click at [599, 198] on span "Request response" at bounding box center [615, 196] width 54 height 9
click at [588, 198] on input "Request response" at bounding box center [578, 196] width 19 height 19
checkbox input "true"
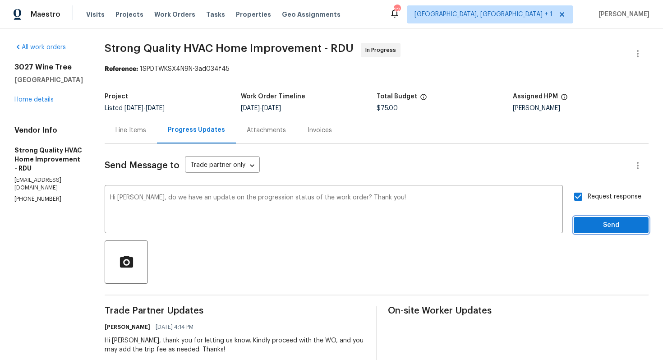
click at [600, 218] on button "Send" at bounding box center [611, 225] width 75 height 17
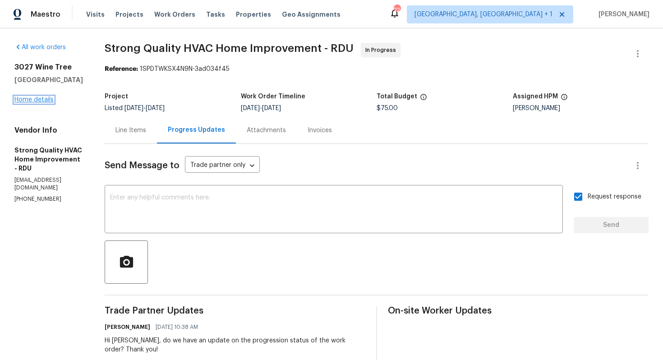
click at [40, 102] on link "Home details" at bounding box center [33, 100] width 39 height 6
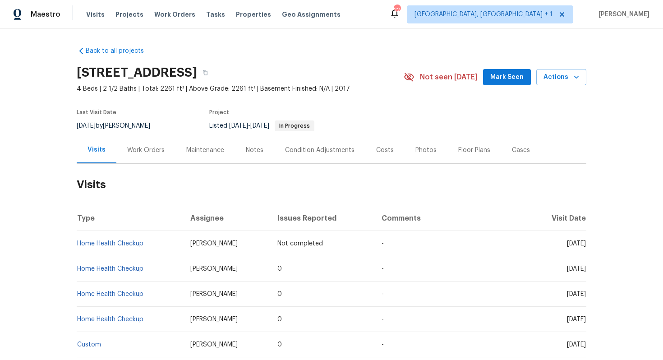
click at [139, 153] on div "Work Orders" at bounding box center [145, 150] width 37 height 9
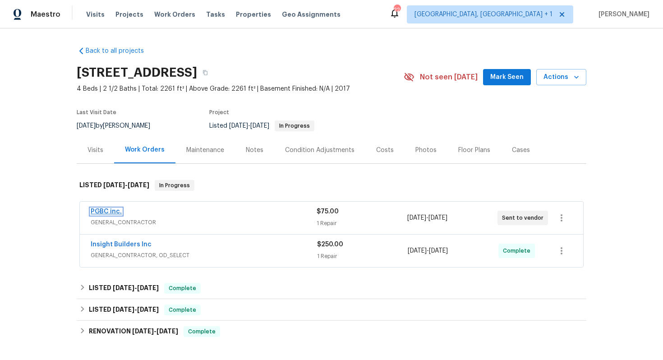
click at [105, 209] on link "PGBC inc." at bounding box center [106, 212] width 31 height 6
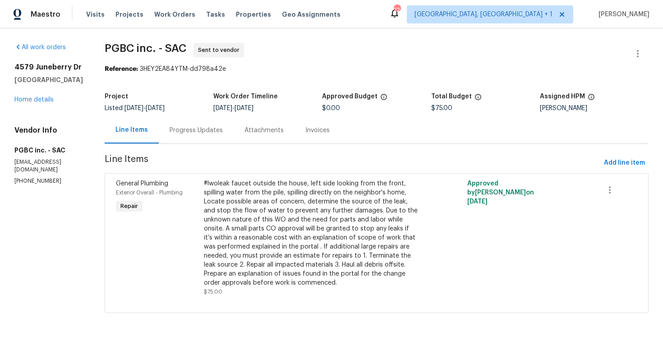
click at [189, 128] on div "Progress Updates" at bounding box center [196, 130] width 53 height 9
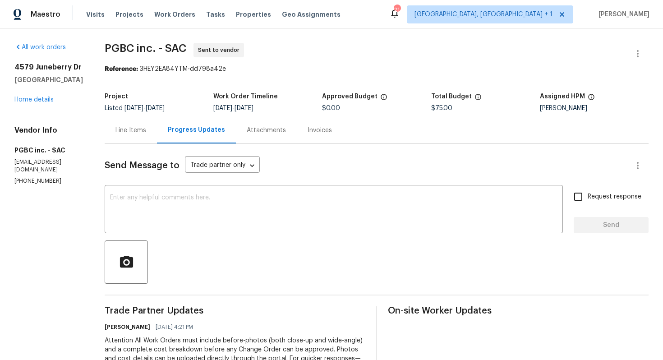
click at [110, 132] on div "Line Items" at bounding box center [131, 130] width 52 height 27
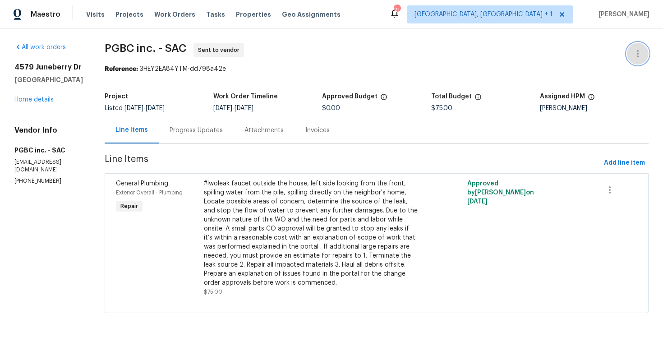
click at [644, 55] on button "button" at bounding box center [638, 54] width 22 height 22
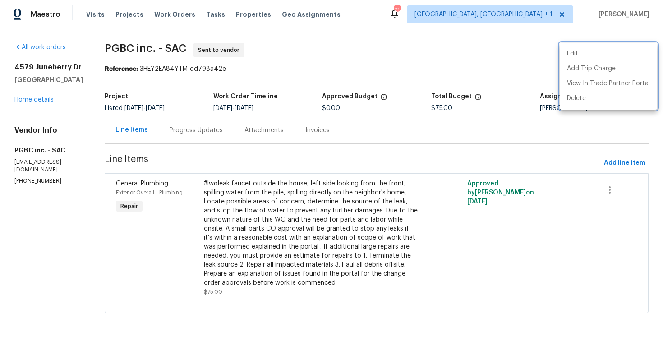
click at [529, 55] on div at bounding box center [331, 180] width 663 height 360
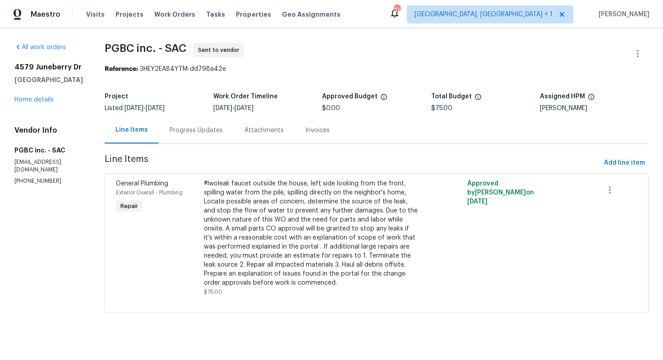
click at [176, 135] on div "Progress Updates" at bounding box center [196, 130] width 75 height 27
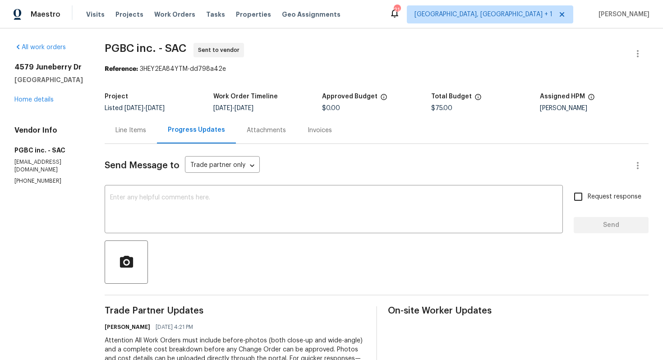
click at [128, 143] on div "Line Items" at bounding box center [131, 130] width 52 height 27
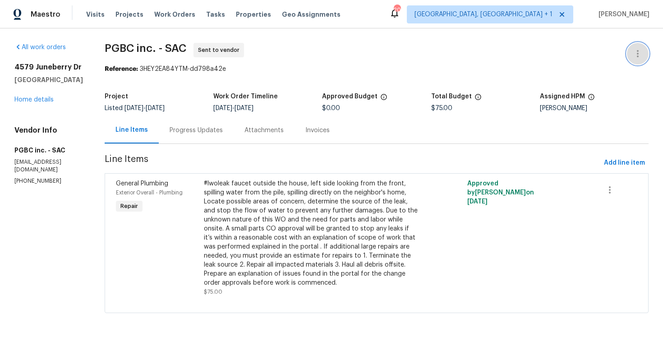
click at [640, 53] on icon "button" at bounding box center [638, 53] width 11 height 11
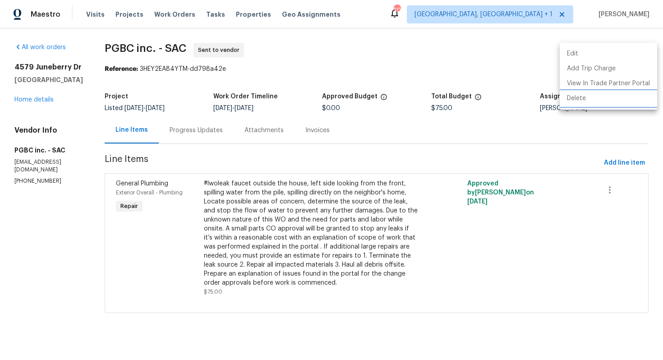
click at [581, 98] on li "Delete" at bounding box center [608, 98] width 97 height 15
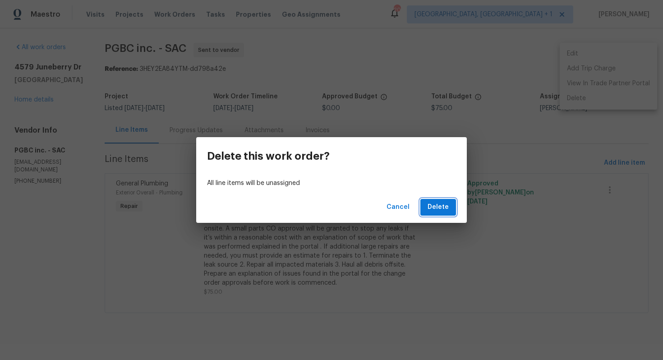
click at [438, 208] on span "Delete" at bounding box center [438, 207] width 21 height 11
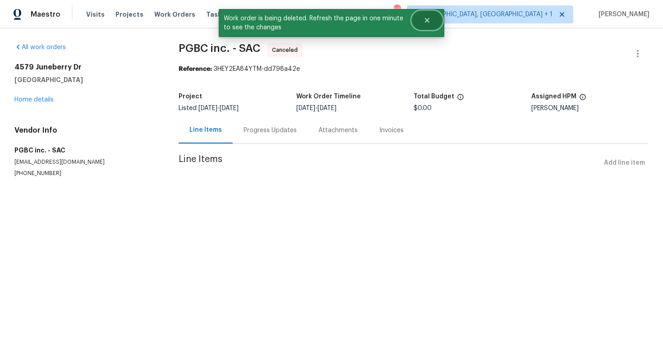
click at [427, 22] on icon "Close" at bounding box center [427, 20] width 7 height 7
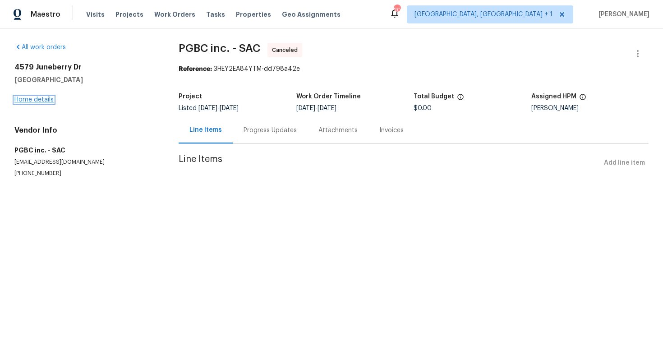
click at [49, 99] on link "Home details" at bounding box center [33, 100] width 39 height 6
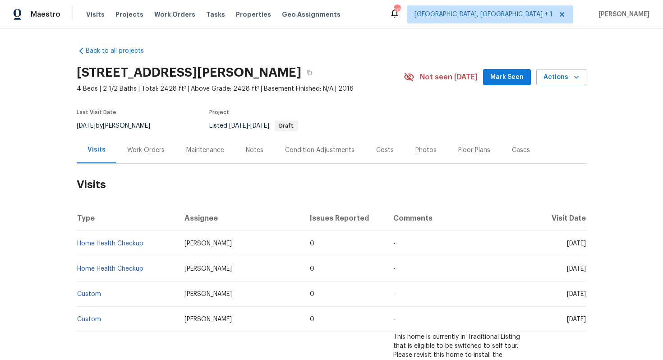
click at [144, 148] on div "Work Orders" at bounding box center [145, 150] width 37 height 9
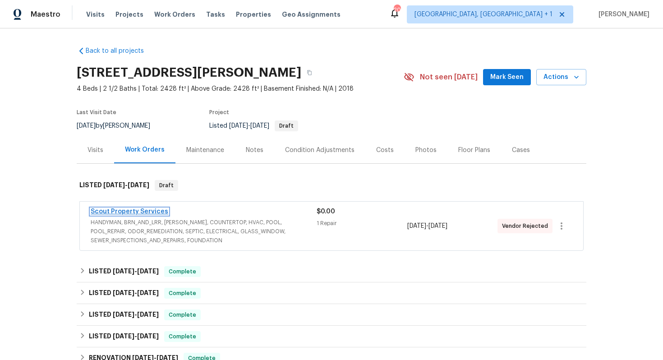
click at [111, 210] on link "Scout Property Services" at bounding box center [130, 212] width 78 height 6
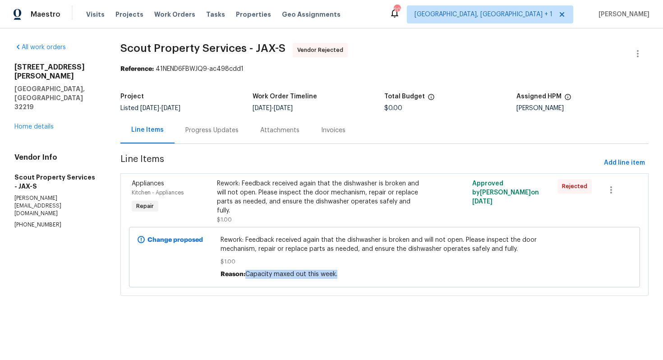
drag, startPoint x: 247, startPoint y: 265, endPoint x: 386, endPoint y: 265, distance: 138.6
click at [386, 270] on div "Reason: Capacity maxed out this week." at bounding box center [385, 274] width 328 height 9
copy span "Capacity maxed out this week."
click at [401, 89] on div "Project Listed 9/23/2025 - 9/25/2025 Work Order Timeline 9/23/2025 - 9/25/2025 …" at bounding box center [385, 102] width 529 height 29
click at [409, 91] on div "Project Listed 9/23/2025 - 9/25/2025 Work Order Timeline 9/23/2025 - 9/25/2025 …" at bounding box center [385, 102] width 529 height 29
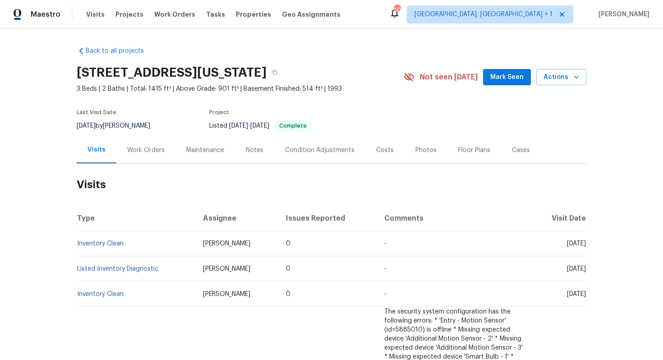
click at [147, 142] on div "Work Orders" at bounding box center [145, 150] width 59 height 27
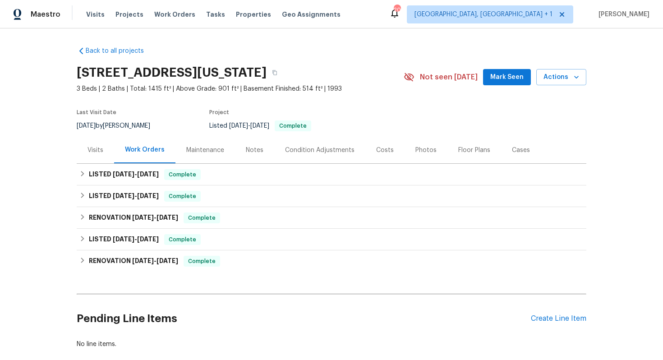
scroll to position [50, 0]
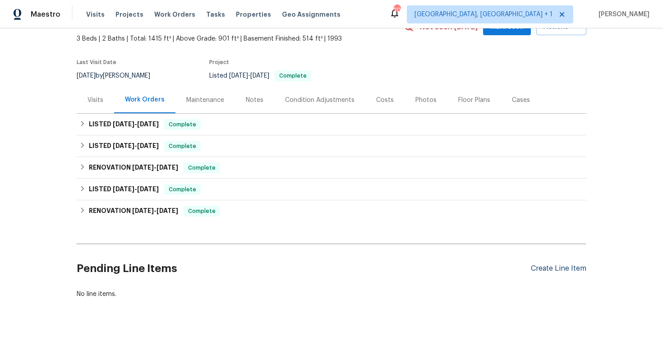
click at [556, 269] on div "Create Line Item" at bounding box center [559, 268] width 56 height 9
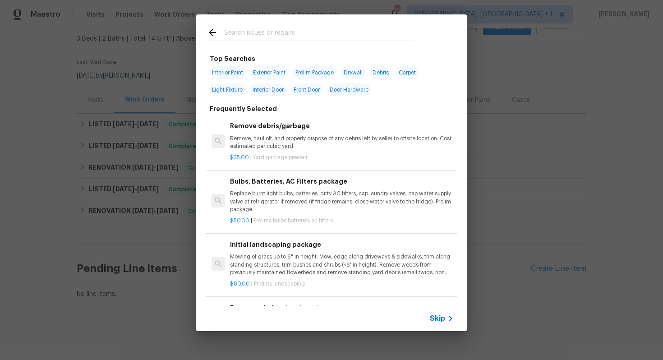
click at [260, 36] on input "text" at bounding box center [319, 34] width 191 height 14
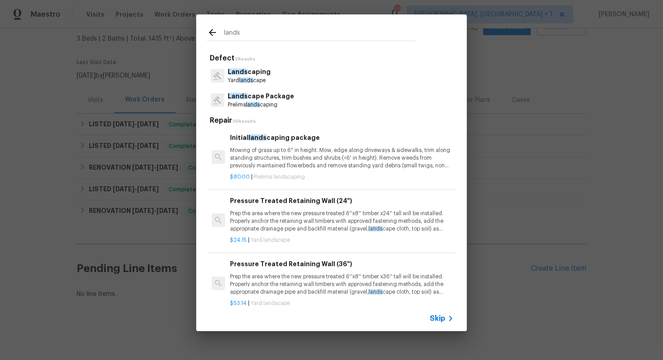
type input "lands"
click at [245, 79] on span "lands" at bounding box center [246, 80] width 14 height 5
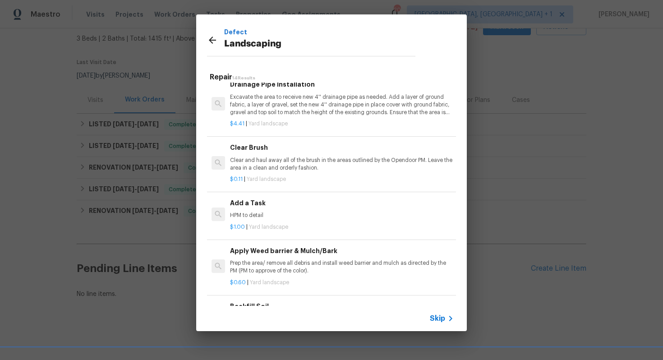
scroll to position [421, 0]
click at [257, 212] on p "HPM to detail" at bounding box center [342, 216] width 224 height 8
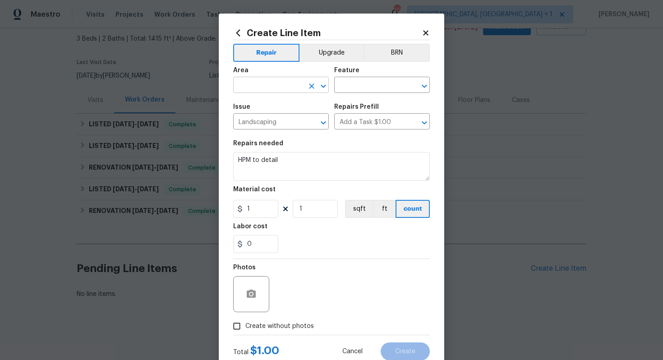
click at [257, 84] on input "text" at bounding box center [268, 86] width 70 height 14
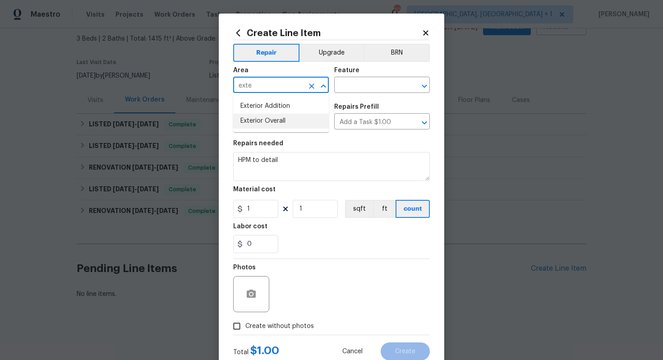
click at [255, 118] on li "Exterior Overall" at bounding box center [281, 121] width 96 height 15
click at [364, 85] on input "text" at bounding box center [369, 86] width 70 height 14
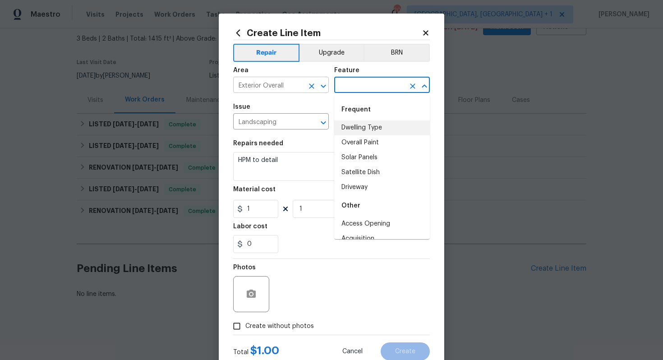
click at [271, 89] on input "Exterior Overall" at bounding box center [268, 86] width 70 height 14
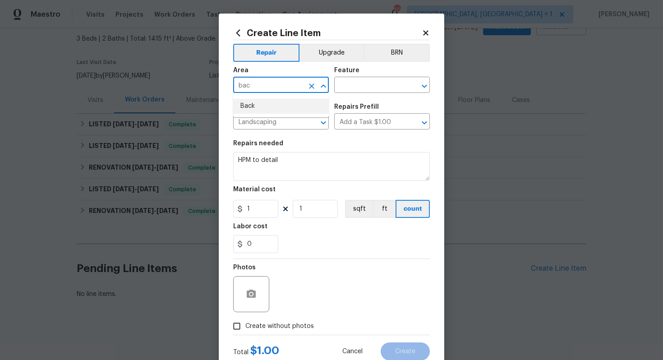
click at [257, 108] on li "Back" at bounding box center [281, 106] width 96 height 15
type input "Back"
click at [362, 88] on input "text" at bounding box center [369, 86] width 70 height 14
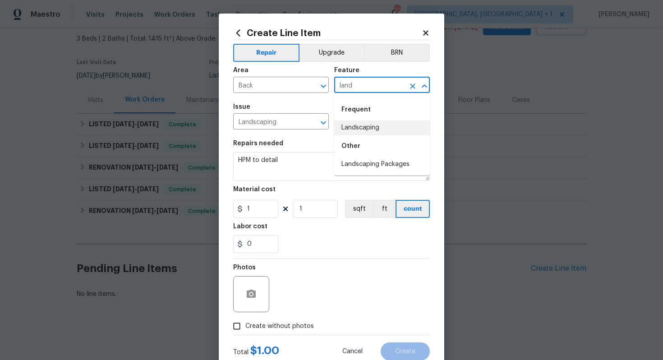
click at [362, 131] on li "Landscaping" at bounding box center [382, 128] width 96 height 15
type input "Landscaping"
click at [378, 127] on input "Add a Task $1.00" at bounding box center [369, 123] width 70 height 14
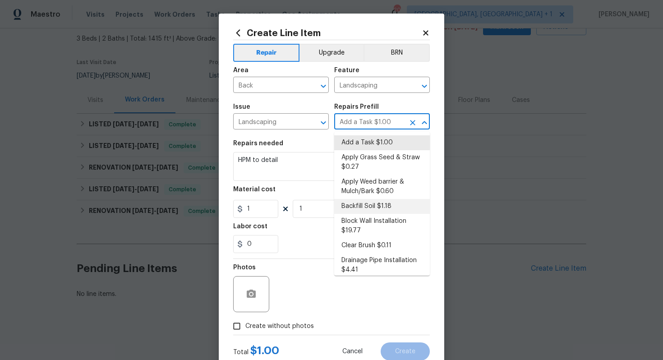
click at [360, 207] on li "Backfill Soil $1.18" at bounding box center [382, 206] width 96 height 15
type input "Backfill Soil $1.18"
type textarea "Backfill and level areas as instructed. Haul away any debris and leave the site…"
type input "1.18"
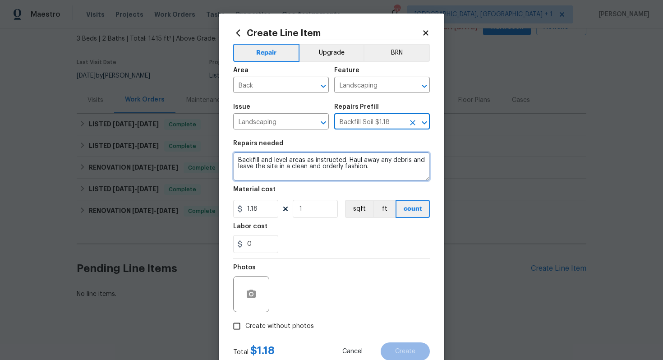
click at [288, 170] on textarea "Backfill and level areas as instructed. Haul away any debris and leave the site…" at bounding box center [331, 166] width 197 height 29
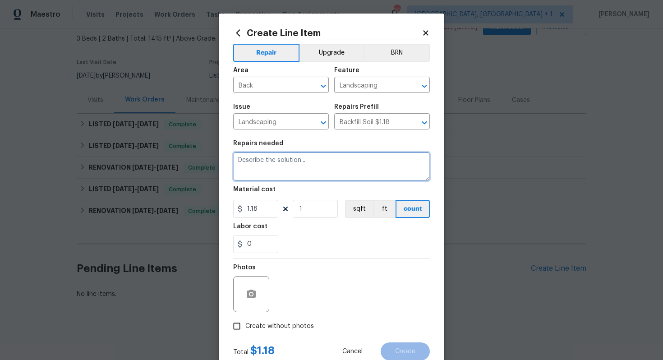
click at [322, 174] on textarea at bounding box center [331, 166] width 197 height 29
paste textarea "The backyard is in poor condition with uneven dirt. Please level the dirt and a…"
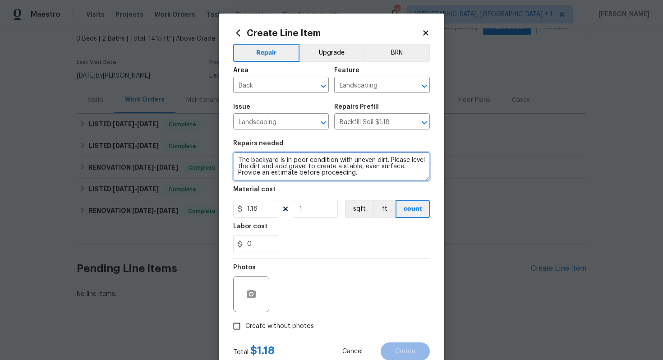
type textarea "The backyard is in poor condition with uneven dirt. Please level the dirt and a…"
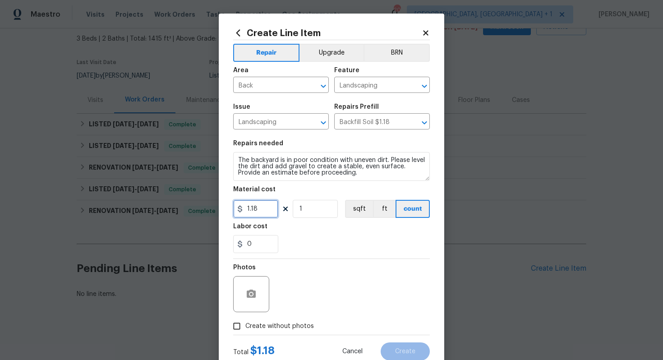
click at [270, 213] on input "1.18" at bounding box center [255, 209] width 45 height 18
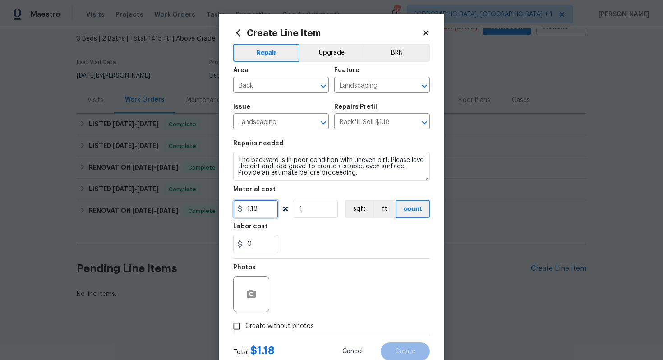
click at [270, 213] on input "1.18" at bounding box center [255, 209] width 45 height 18
type input "75"
click at [257, 298] on button "button" at bounding box center [252, 294] width 22 height 22
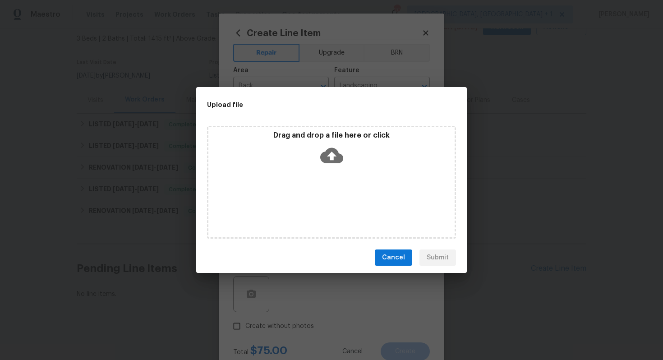
click at [337, 160] on icon at bounding box center [331, 155] width 23 height 15
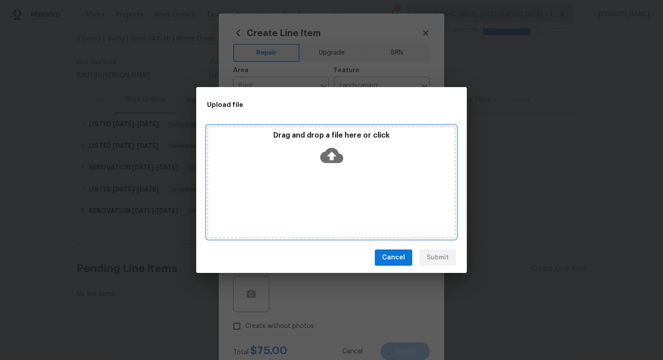
click at [334, 154] on icon at bounding box center [331, 155] width 23 height 23
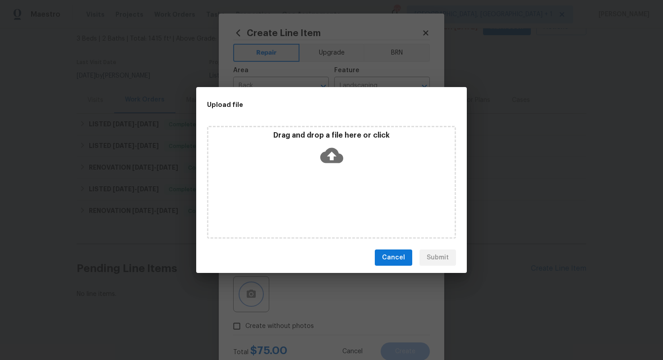
click at [379, 45] on div "Upload file Drag and drop a file here or click Cancel Submit" at bounding box center [331, 180] width 663 height 360
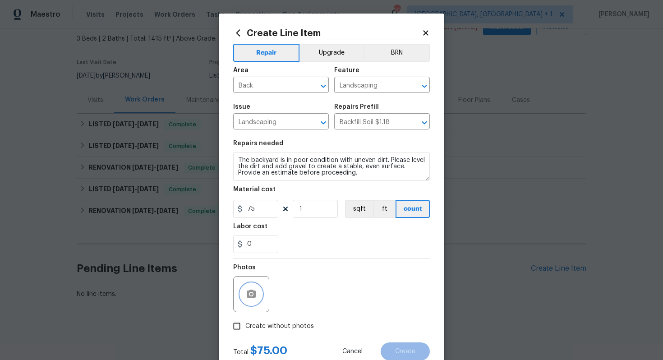
click at [253, 294] on icon "button" at bounding box center [251, 294] width 9 height 8
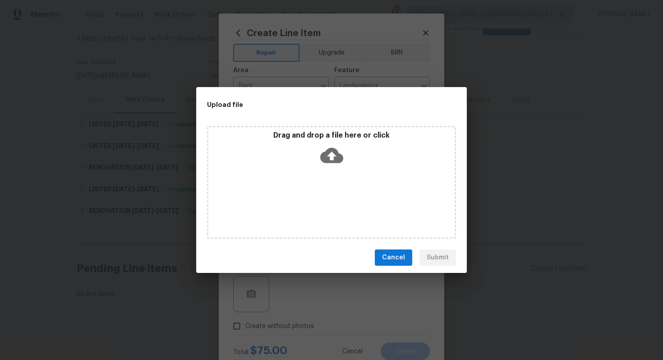
click at [336, 155] on icon at bounding box center [331, 155] width 23 height 15
click at [394, 257] on span "Cancel" at bounding box center [393, 257] width 23 height 11
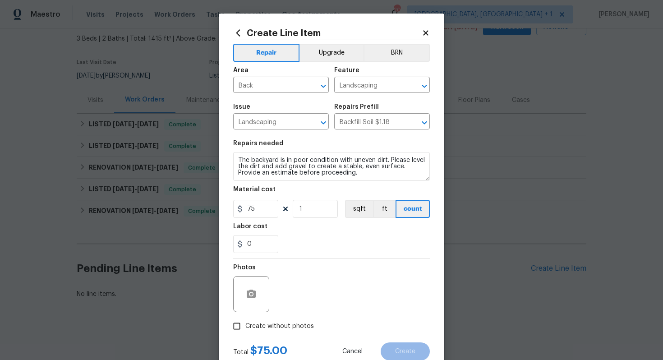
click at [343, 281] on div "Photos" at bounding box center [331, 288] width 197 height 59
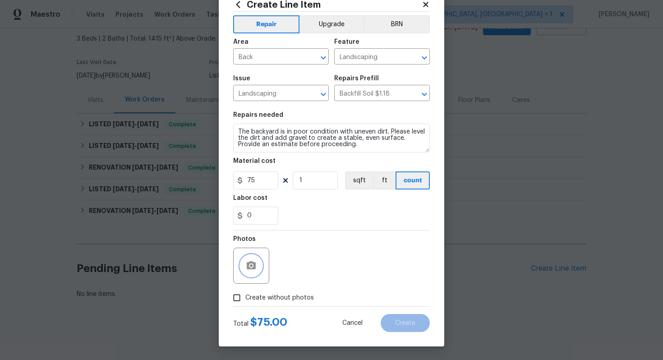
click at [253, 264] on icon "button" at bounding box center [251, 265] width 11 height 11
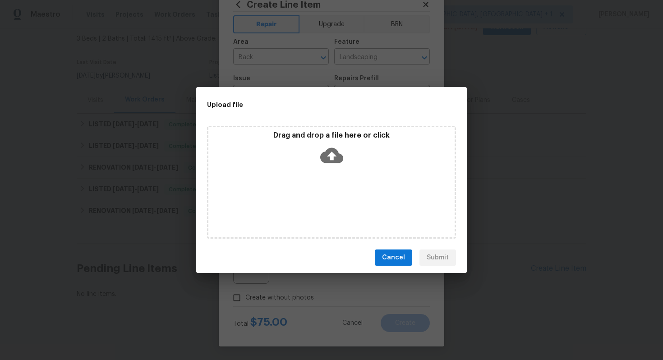
click at [337, 158] on icon at bounding box center [331, 155] width 23 height 15
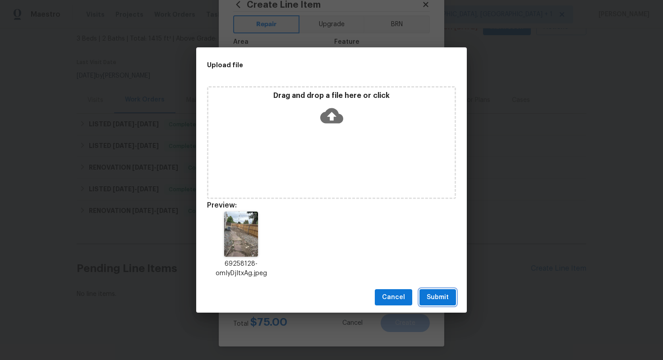
click at [437, 295] on span "Submit" at bounding box center [438, 297] width 22 height 11
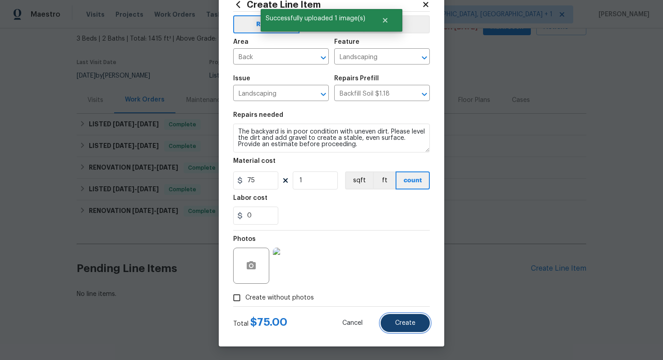
click at [406, 327] on button "Create" at bounding box center [405, 323] width 49 height 18
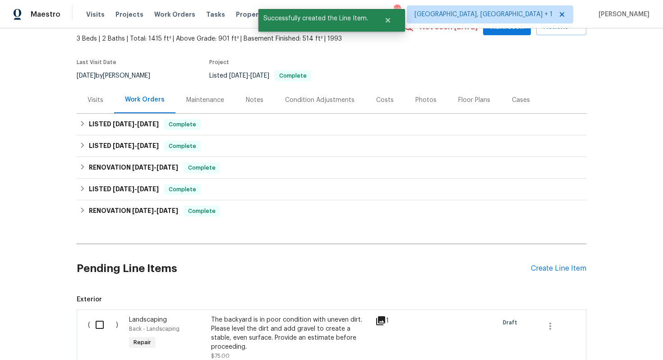
scroll to position [162, 0]
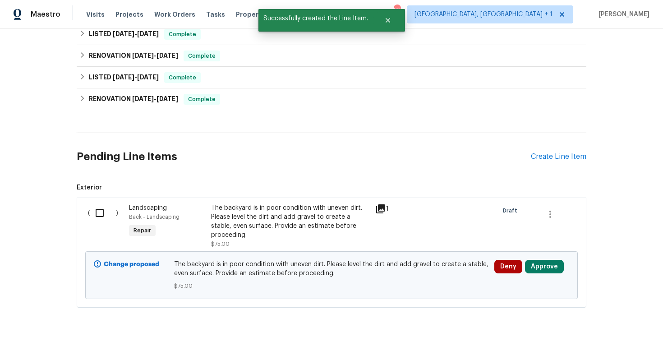
click at [107, 222] on input "checkbox" at bounding box center [103, 213] width 26 height 19
checkbox input "true"
click at [617, 342] on span "Create Work Order" at bounding box center [612, 337] width 60 height 11
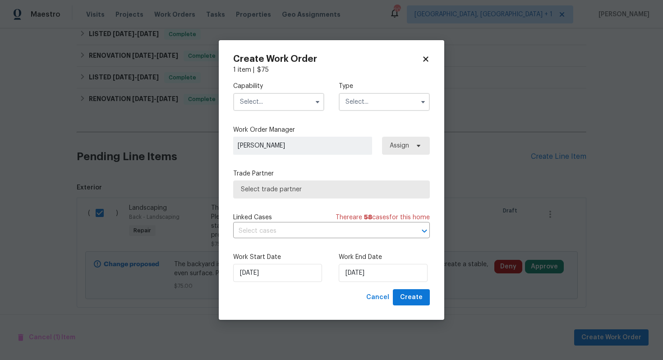
click at [255, 100] on input "text" at bounding box center [278, 102] width 91 height 18
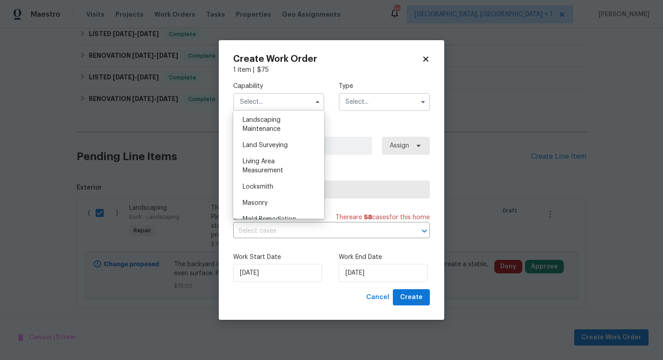
scroll to position [594, 0]
click at [277, 123] on span "Landscaping Maintenance" at bounding box center [262, 124] width 38 height 15
type input "Landscaping Maintenance"
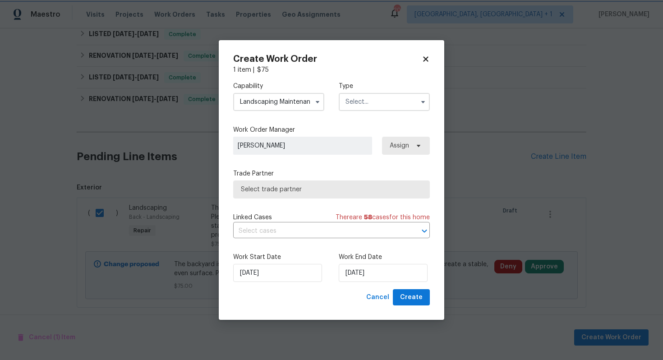
scroll to position [569, 0]
click at [382, 100] on input "text" at bounding box center [384, 102] width 91 height 18
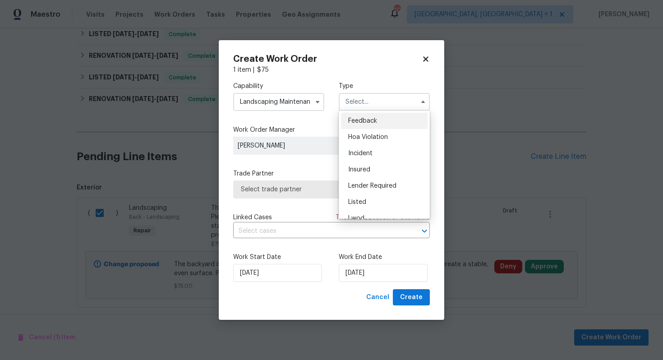
click at [368, 120] on span "Feedback" at bounding box center [362, 121] width 29 height 6
type input "Feedback"
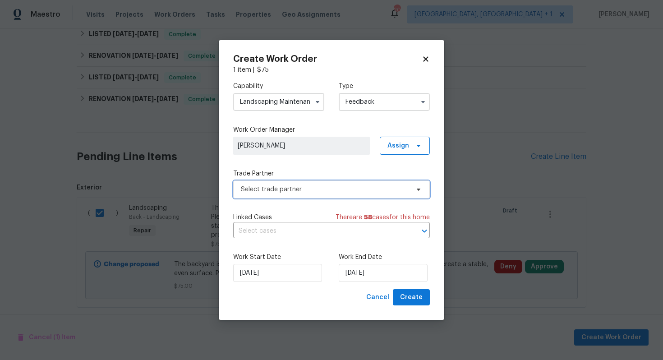
click at [288, 186] on span "Select trade partner" at bounding box center [325, 189] width 168 height 9
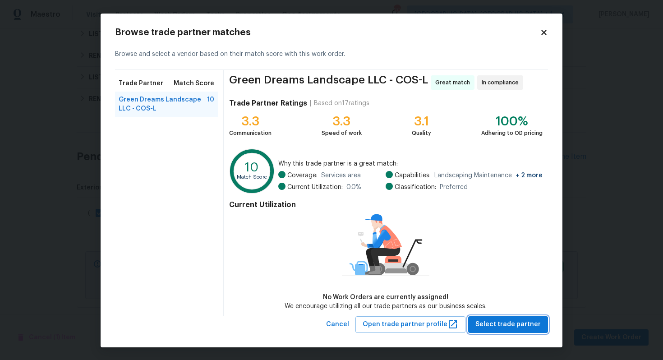
click at [486, 322] on span "Select trade partner" at bounding box center [508, 324] width 65 height 11
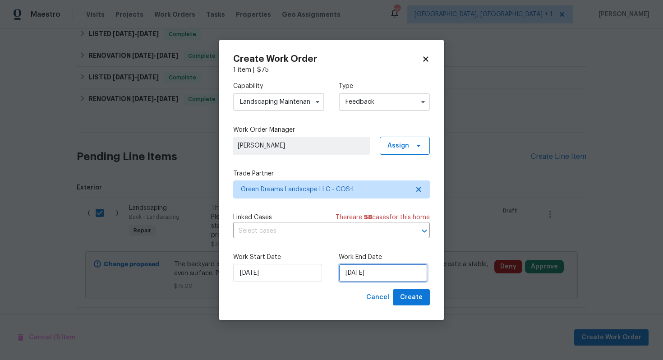
click at [372, 277] on input "24/09/2025" at bounding box center [383, 273] width 89 height 18
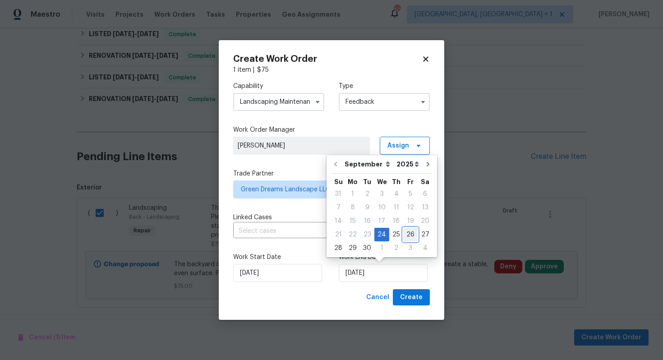
click at [404, 238] on div "26" at bounding box center [411, 234] width 14 height 13
type input "26/09/2025"
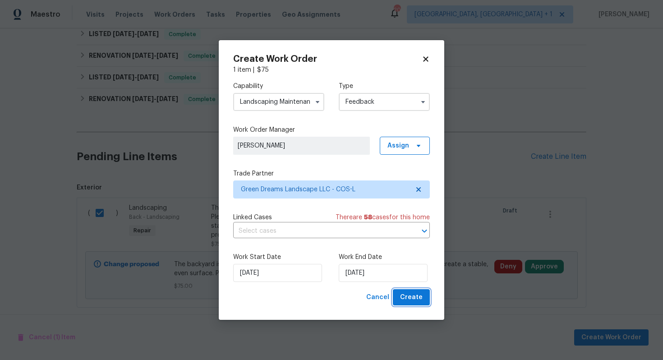
click at [407, 297] on span "Create" at bounding box center [411, 297] width 23 height 11
checkbox input "false"
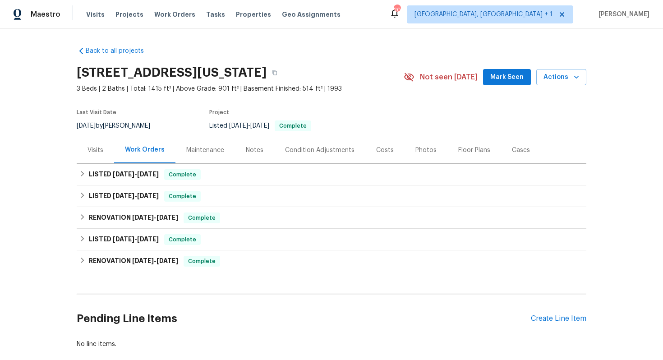
click at [193, 151] on div "Maintenance" at bounding box center [205, 150] width 38 height 9
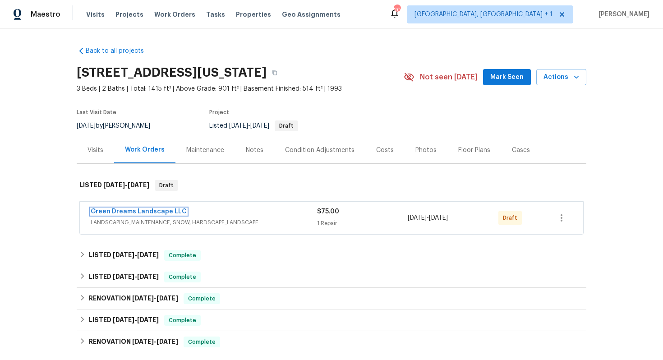
click at [128, 210] on link "Green Dreams Landscape LLC" at bounding box center [139, 212] width 96 height 6
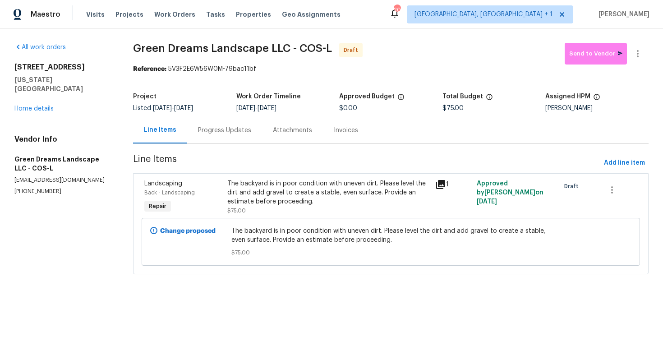
click at [233, 126] on div "Progress Updates" at bounding box center [224, 130] width 53 height 9
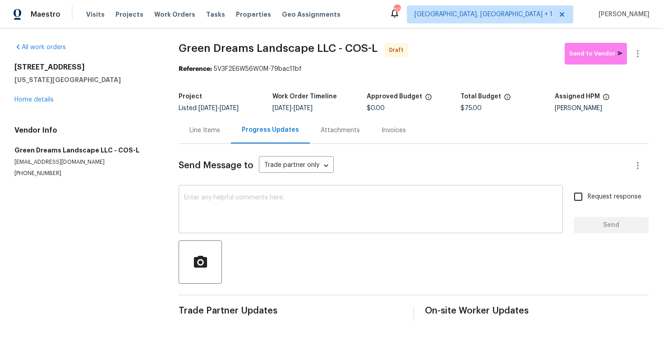
click at [240, 201] on textarea at bounding box center [371, 211] width 374 height 32
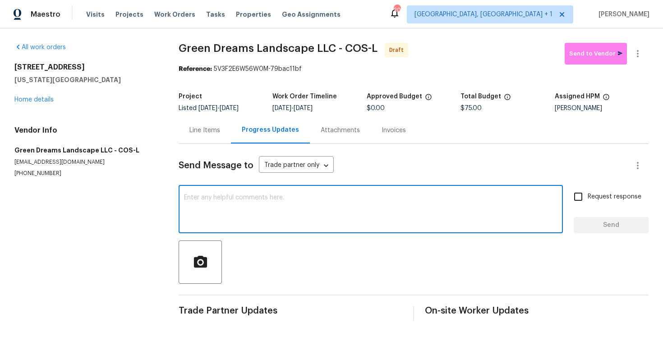
click at [270, 206] on textarea at bounding box center [371, 211] width 374 height 32
paste textarea "Hi this is [PERSON_NAME] with Opendoor. I’m confirming you received the WO for …"
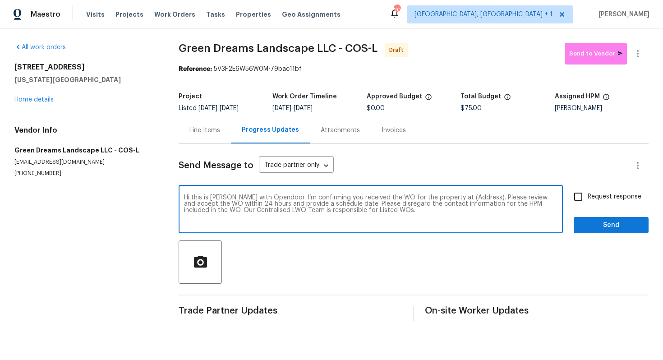
drag, startPoint x: 472, startPoint y: 198, endPoint x: 444, endPoint y: 197, distance: 27.5
click at [444, 197] on textarea "Hi this is [PERSON_NAME] with Opendoor. I’m confirming you received the WO for …" at bounding box center [371, 211] width 374 height 32
paste textarea "[STREET_ADDRESS][US_STATE]"
type textarea "Hi this is [PERSON_NAME] with Opendoor. I’m confirming you received the WO for …"
click at [585, 197] on input "Request response" at bounding box center [578, 196] width 19 height 19
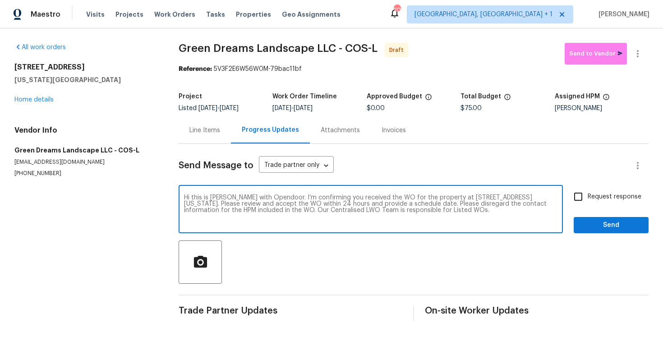
checkbox input "true"
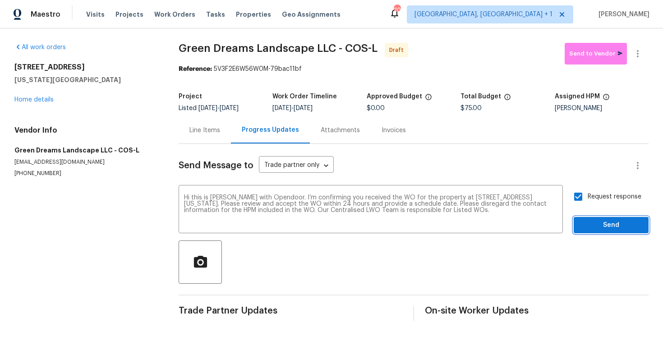
click at [599, 225] on span "Send" at bounding box center [611, 225] width 60 height 11
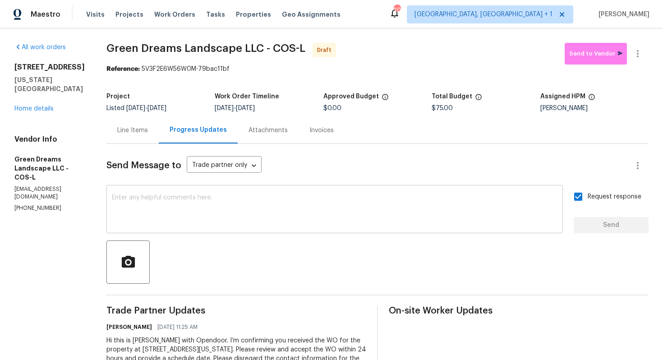
click at [315, 211] on textarea at bounding box center [335, 211] width 446 height 32
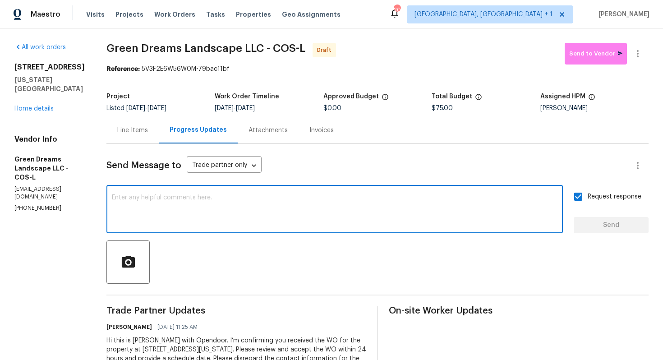
paste textarea "Attention All Work Orders must include before-photos (both close-up and wide-an…"
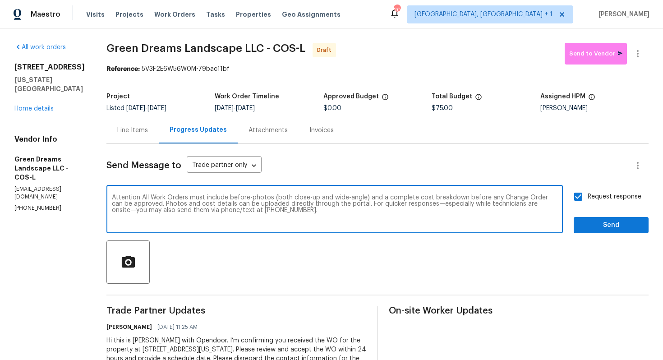
type textarea "Attention All Work Orders must include before-photos (both close-up and wide-an…"
click at [604, 222] on span "Send" at bounding box center [611, 225] width 60 height 11
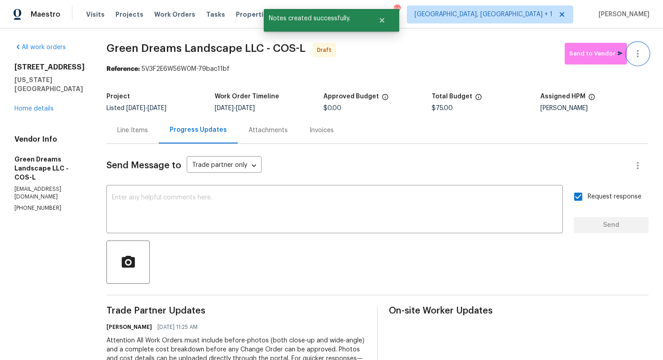
click at [643, 46] on button "button" at bounding box center [638, 54] width 22 height 22
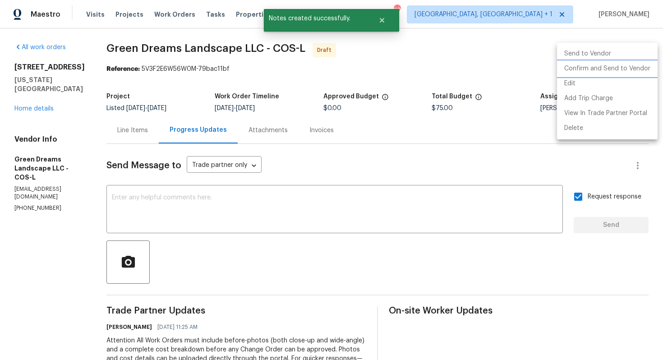
click at [578, 70] on li "Confirm and Send to Vendor" at bounding box center [607, 68] width 101 height 15
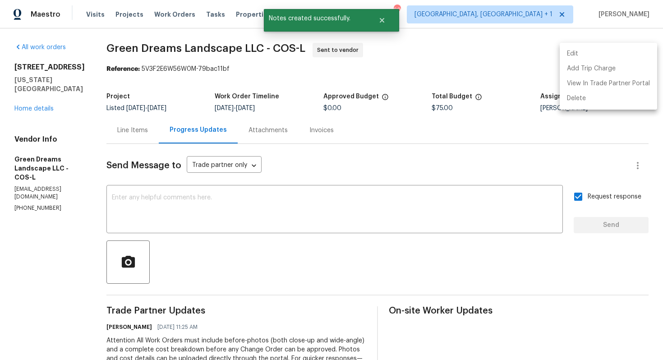
click at [378, 23] on div at bounding box center [331, 180] width 663 height 360
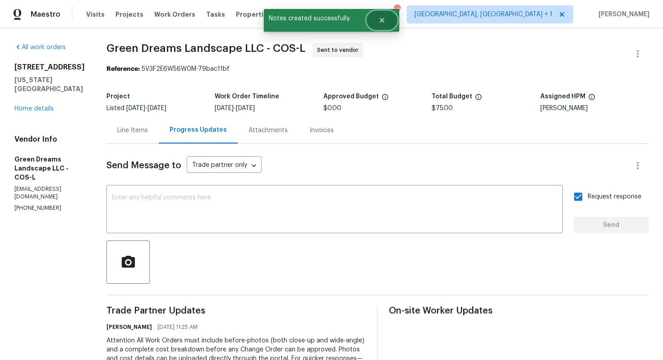
click at [385, 22] on icon "Close" at bounding box center [382, 20] width 7 height 7
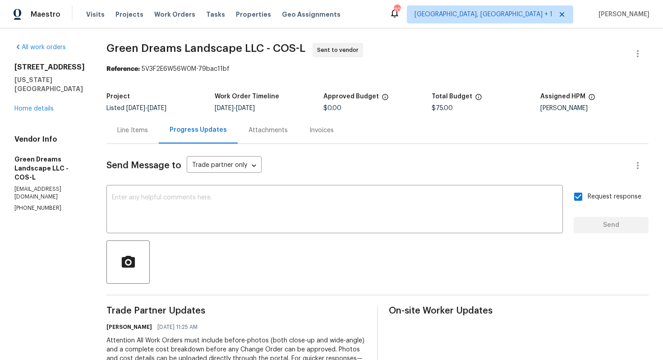
click at [138, 50] on span "Green Dreams Landscape LLC - COS-L" at bounding box center [206, 48] width 199 height 11
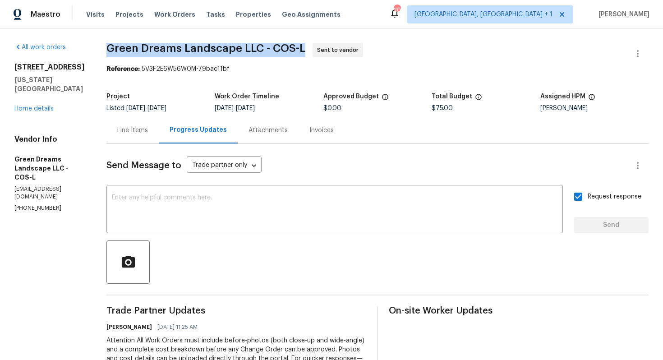
copy span "Green Dreams Landscape LLC - COS-L"
click at [164, 52] on span "Green Dreams Landscape LLC - COS-L" at bounding box center [206, 48] width 199 height 11
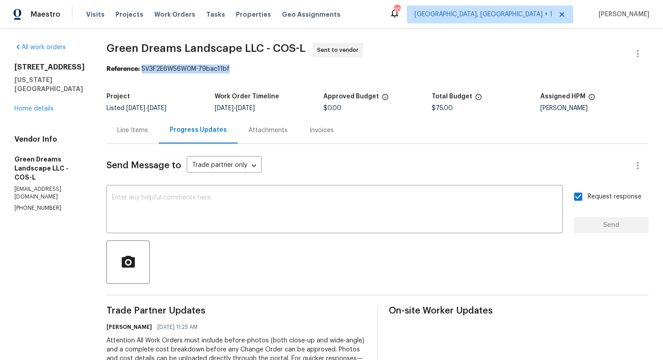
drag, startPoint x: 138, startPoint y: 68, endPoint x: 252, endPoint y: 68, distance: 114.2
click at [252, 68] on div "Reference: 5V3F2E6W56W0M-79bac11bf" at bounding box center [378, 69] width 543 height 9
copy div "5V3F2E6W56W0M-79bac11bf"
click at [522, 96] on div "Total Budget" at bounding box center [486, 99] width 108 height 12
click at [44, 107] on link "Home details" at bounding box center [33, 109] width 39 height 6
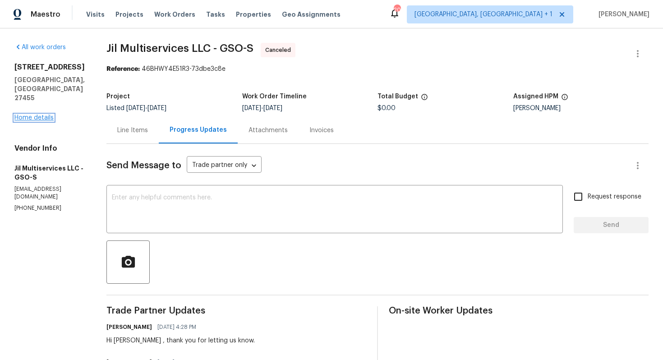
click at [48, 115] on link "Home details" at bounding box center [33, 118] width 39 height 6
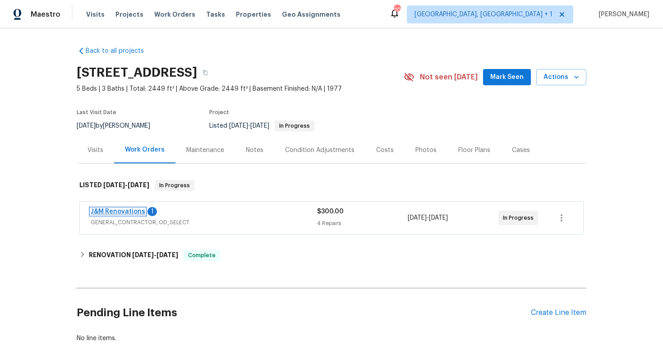
click at [129, 211] on link "J&M Renovations" at bounding box center [118, 212] width 55 height 6
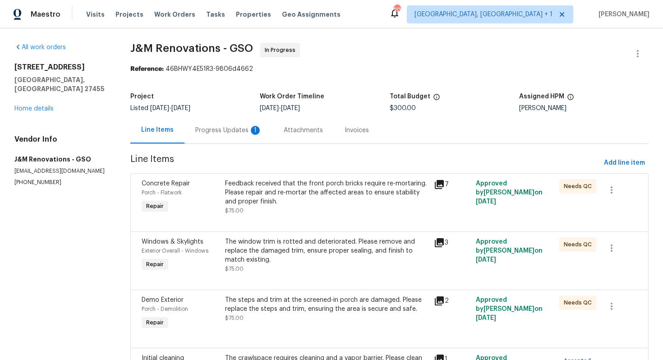
click at [214, 133] on div "Progress Updates 1" at bounding box center [228, 130] width 67 height 9
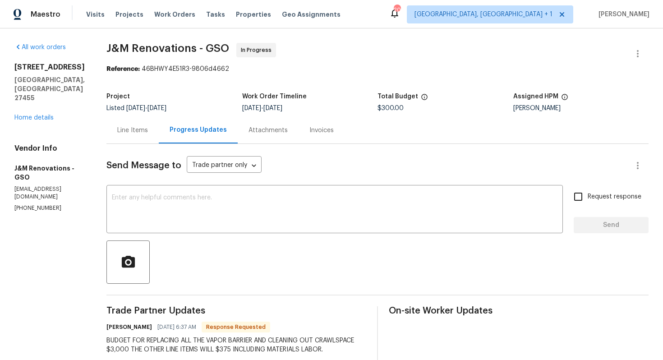
click at [130, 129] on div "Line Items" at bounding box center [132, 130] width 31 height 9
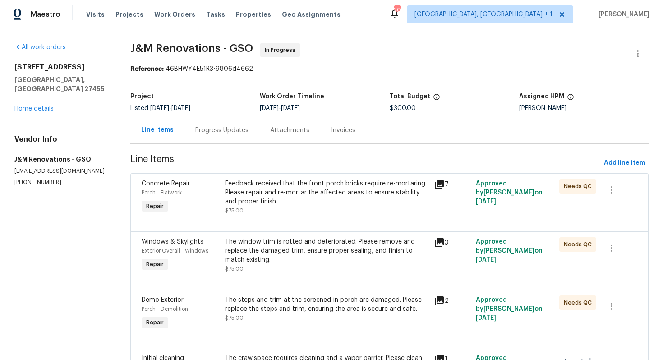
click at [283, 212] on div "Feedback received that the front porch bricks require re-mortaring. Please repa…" at bounding box center [327, 197] width 204 height 36
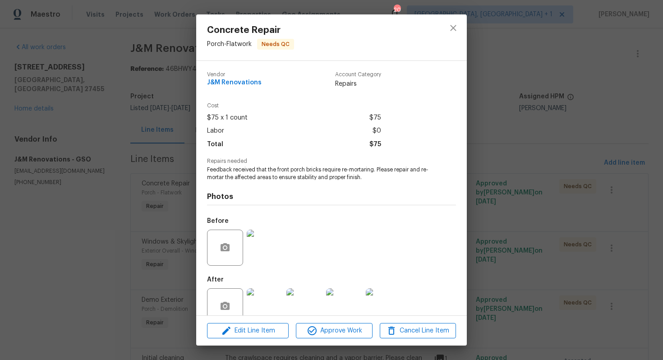
scroll to position [18, 0]
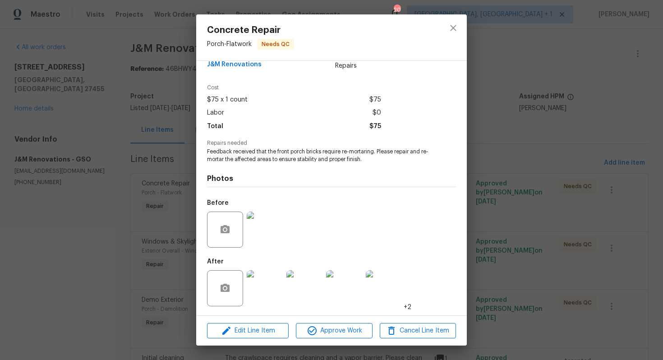
click at [260, 228] on img at bounding box center [265, 230] width 36 height 36
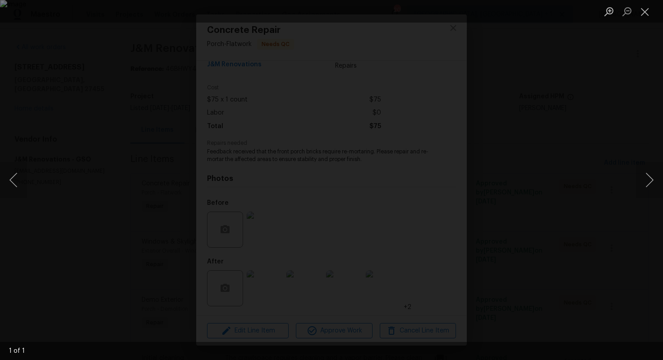
click at [583, 173] on div "Lightbox" at bounding box center [331, 180] width 663 height 360
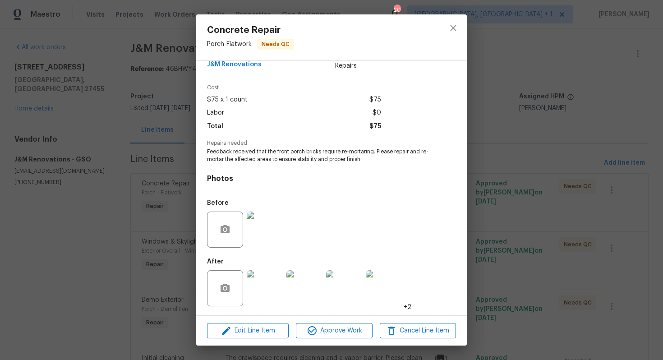
click at [269, 227] on img at bounding box center [265, 230] width 36 height 36
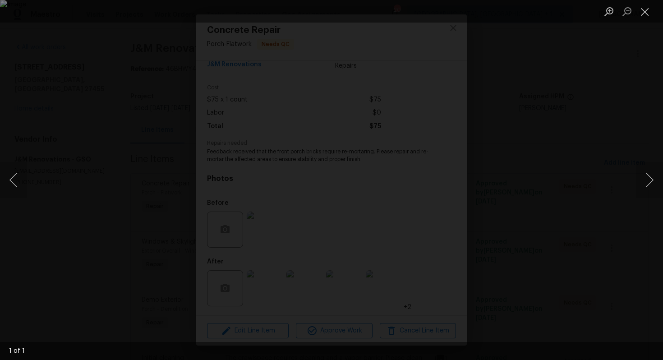
click at [588, 119] on div "Lightbox" at bounding box center [331, 180] width 663 height 360
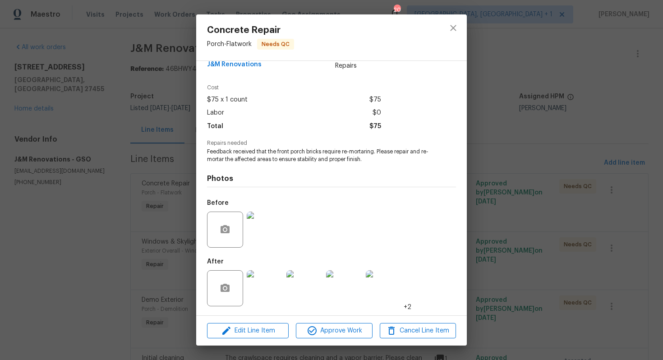
click at [281, 278] on img at bounding box center [265, 288] width 36 height 36
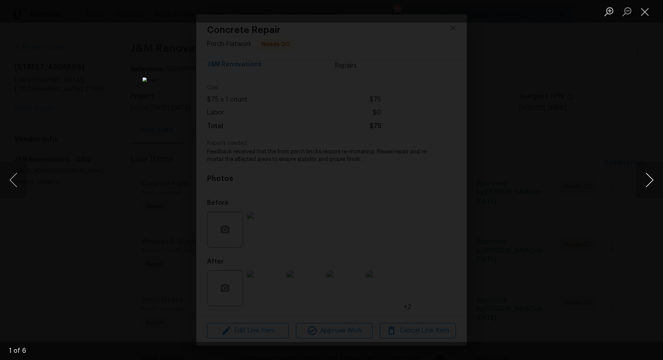
click at [649, 183] on button "Next image" at bounding box center [649, 180] width 27 height 36
click at [580, 179] on div "Lightbox" at bounding box center [331, 180] width 663 height 360
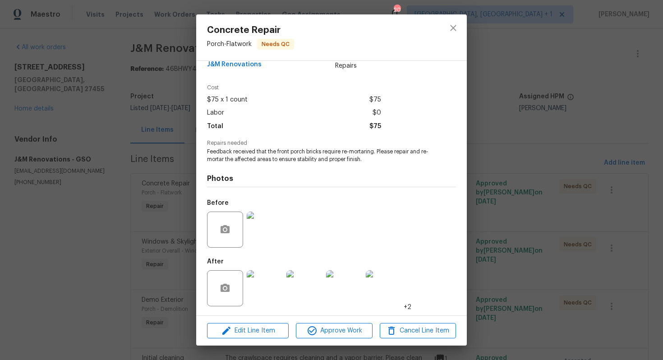
click at [491, 180] on div "Concrete Repair Porch - Flatwork Needs QC Vendor J&M Renovations Account Catego…" at bounding box center [331, 180] width 663 height 360
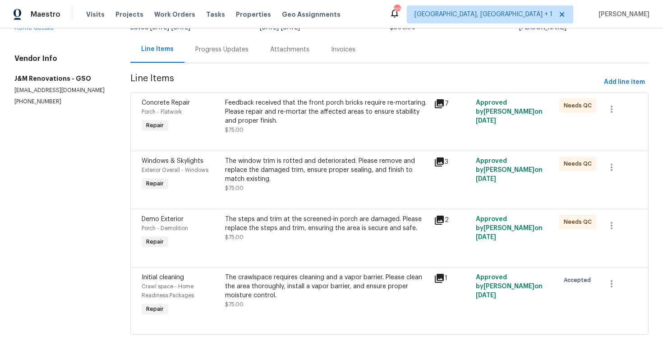
scroll to position [81, 0]
click at [280, 185] on div "The window trim is rotted and deteriorated. Please remove and replace the damag…" at bounding box center [327, 175] width 204 height 36
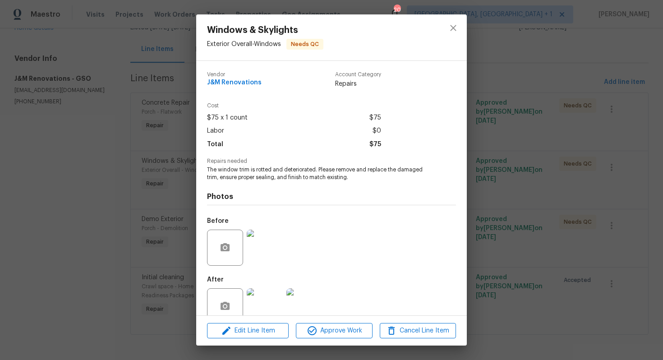
scroll to position [18, 0]
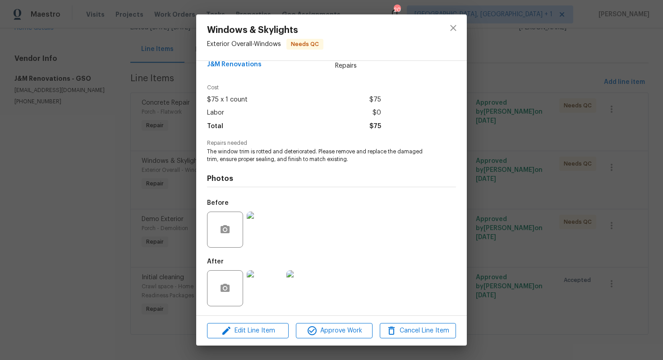
click at [256, 270] on img at bounding box center [265, 288] width 36 height 36
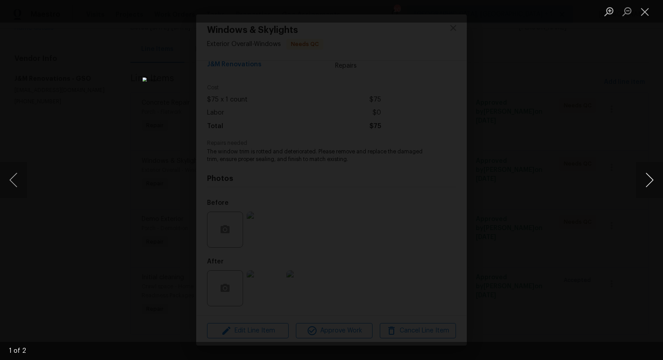
click at [649, 181] on button "Next image" at bounding box center [649, 180] width 27 height 36
click at [599, 181] on div "Lightbox" at bounding box center [331, 180] width 663 height 360
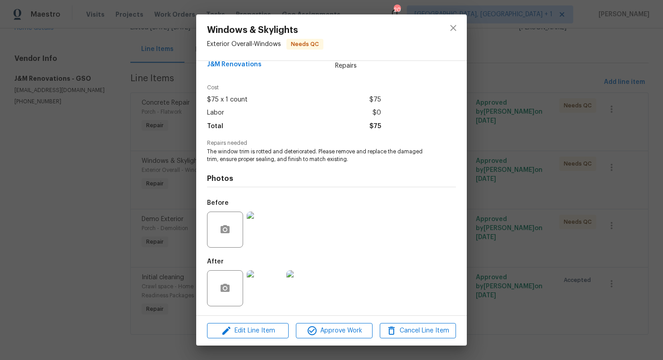
click at [153, 217] on div "Windows & Skylights Exterior Overall - Windows Needs QC Vendor J&M Renovations …" at bounding box center [331, 180] width 663 height 360
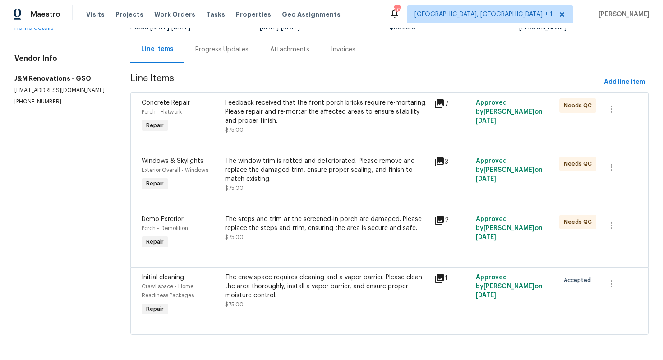
click at [254, 230] on div "The steps and trim at the screened-in porch are damaged. Please replace the ste…" at bounding box center [327, 224] width 204 height 18
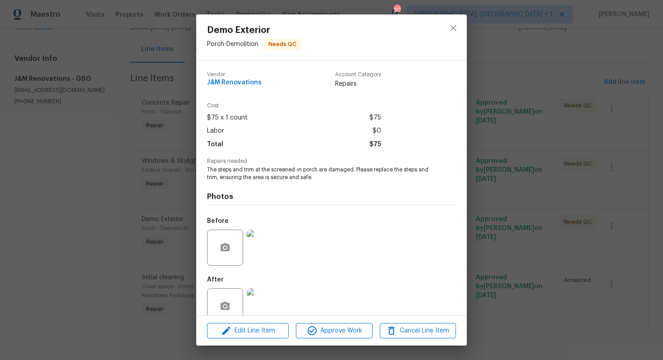
click at [264, 251] on img at bounding box center [265, 248] width 36 height 36
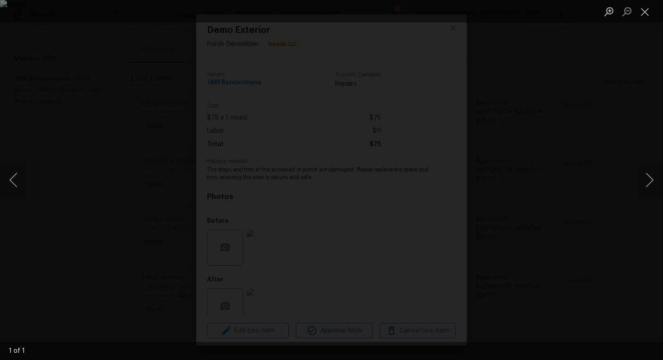
click at [605, 159] on div "Lightbox" at bounding box center [331, 180] width 663 height 360
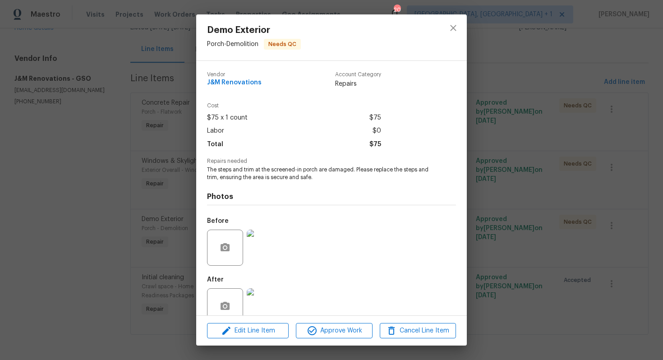
click at [261, 300] on img at bounding box center [265, 306] width 36 height 36
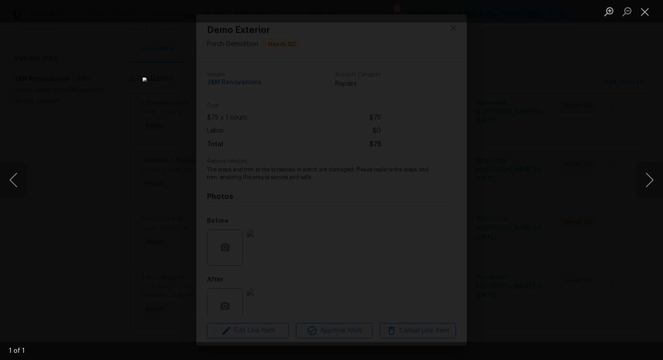
click at [526, 196] on div "Lightbox" at bounding box center [331, 180] width 663 height 360
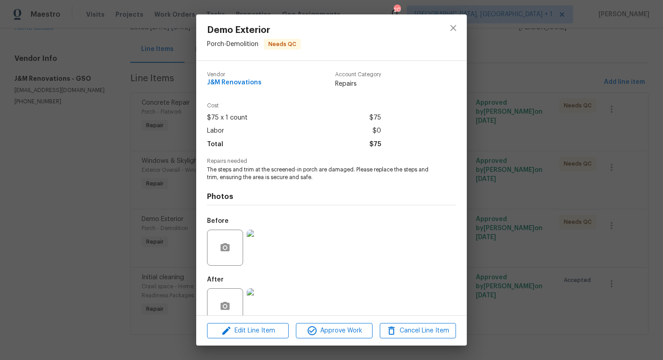
click at [477, 197] on div "Demo Exterior Porch - Demolition Needs QC Vendor J&M Renovations Account Catego…" at bounding box center [331, 180] width 663 height 360
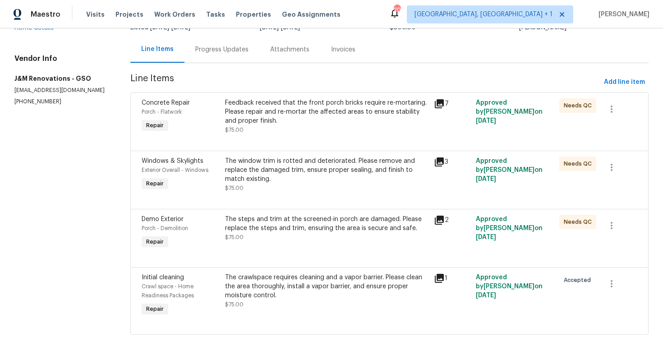
scroll to position [82, 0]
click at [316, 291] on div "The crawlspace requires cleaning and a vapor barrier. Please clean the area tho…" at bounding box center [327, 286] width 204 height 27
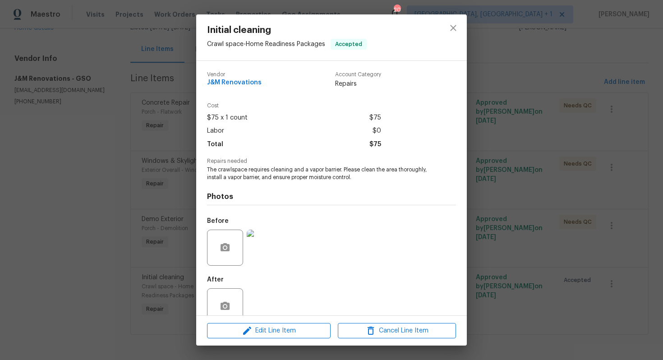
scroll to position [18, 0]
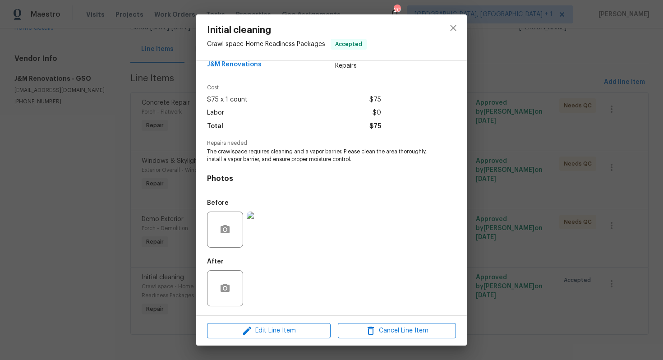
click at [274, 232] on img at bounding box center [265, 230] width 36 height 36
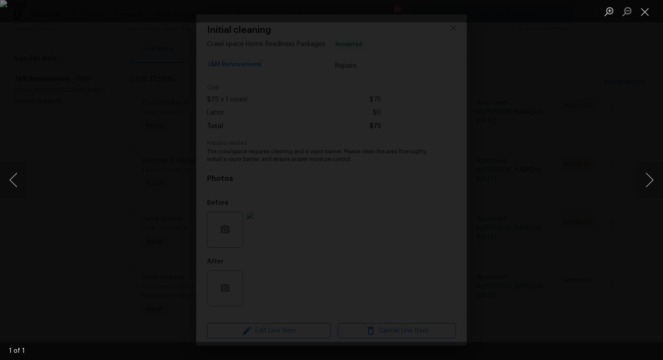
click at [599, 138] on div "Lightbox" at bounding box center [331, 180] width 663 height 360
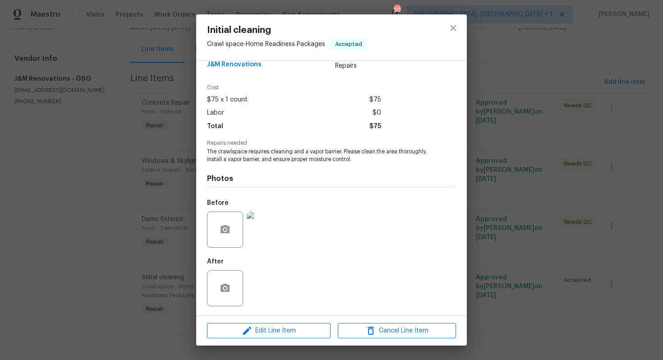
click at [537, 165] on div "Initial cleaning Crawl space - Home Readiness Packages Accepted Vendor J&M Reno…" at bounding box center [331, 180] width 663 height 360
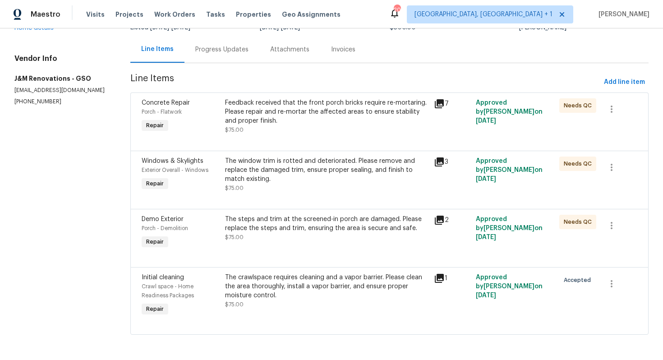
scroll to position [0, 0]
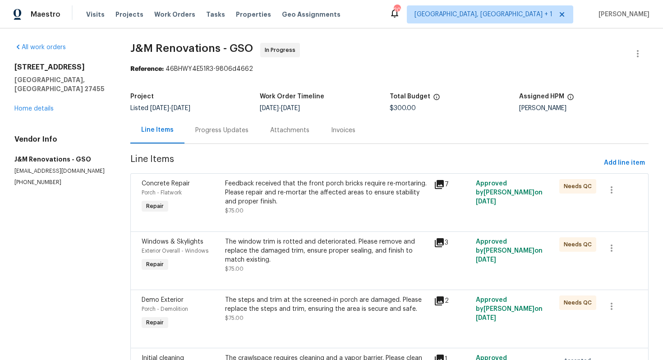
click at [222, 130] on div "Progress Updates" at bounding box center [221, 130] width 53 height 9
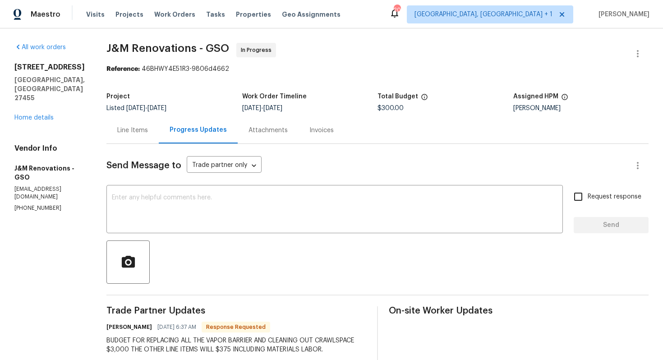
click at [137, 129] on div "Line Items" at bounding box center [132, 130] width 31 height 9
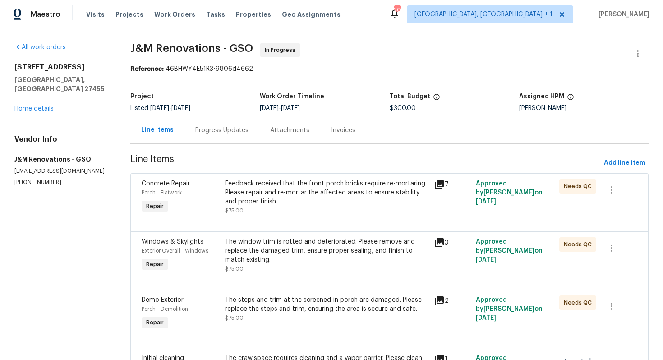
scroll to position [82, 0]
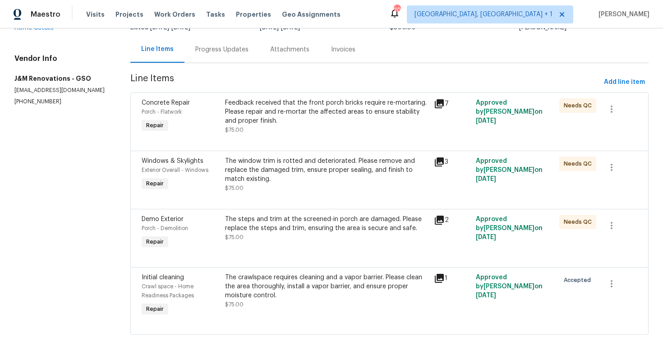
click at [325, 289] on div "The crawlspace requires cleaning and a vapor barrier. Please clean the area tho…" at bounding box center [327, 286] width 204 height 27
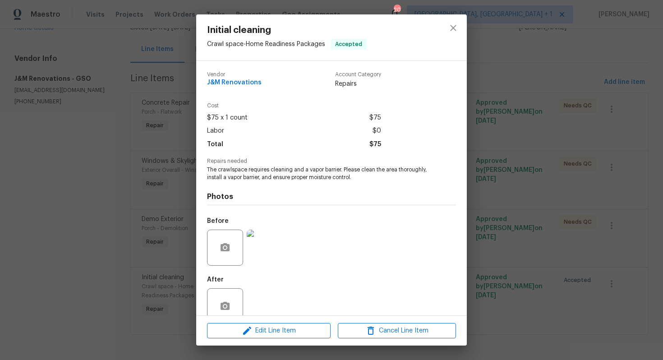
scroll to position [18, 0]
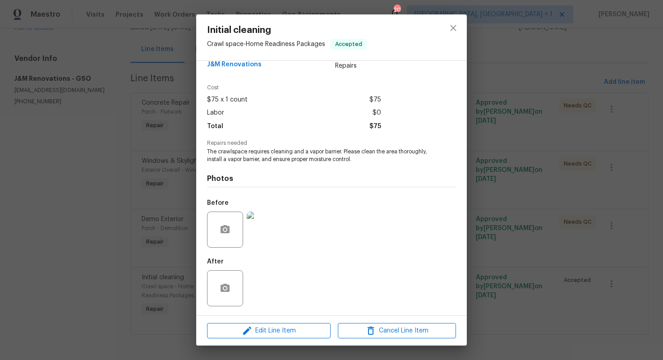
click at [172, 245] on div "Initial cleaning Crawl space - Home Readiness Packages Accepted Vendor J&M Reno…" at bounding box center [331, 180] width 663 height 360
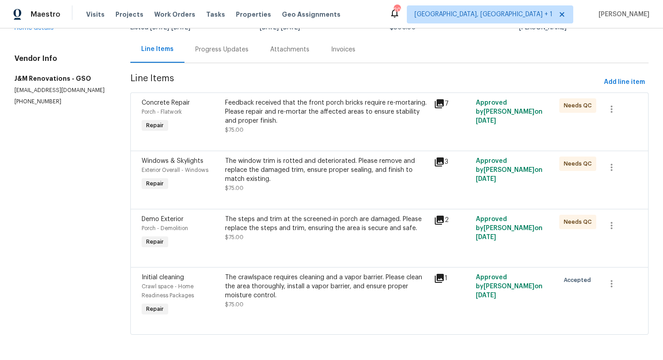
scroll to position [0, 0]
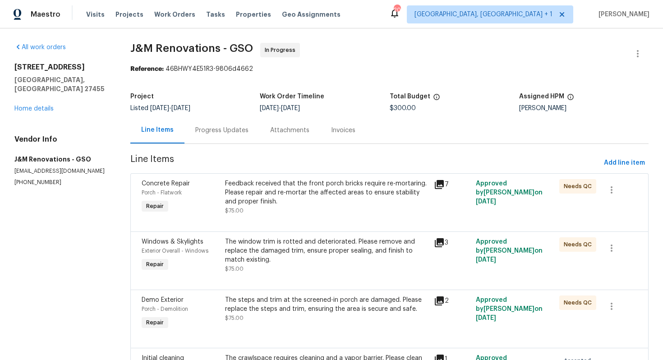
click at [217, 133] on div "Progress Updates" at bounding box center [221, 130] width 53 height 9
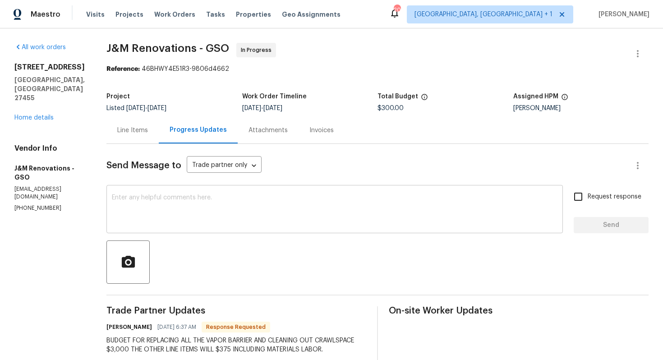
scroll to position [153, 0]
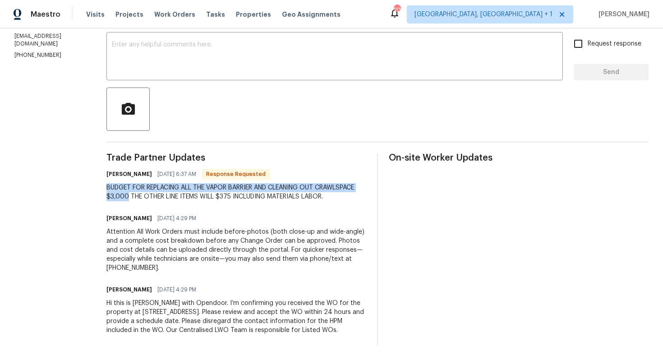
drag, startPoint x: 130, startPoint y: 197, endPoint x: 106, endPoint y: 189, distance: 24.8
click at [106, 189] on div "All work orders [STREET_ADDRESS] Home details Vendor Info J&M Renovations - GSO…" at bounding box center [331, 117] width 663 height 485
click at [144, 197] on div "BUDGET FOR REPLACING ALL THE VAPOR BARRIER AND CLEANING OUT CRAWLSPACE $3,000 T…" at bounding box center [237, 192] width 260 height 18
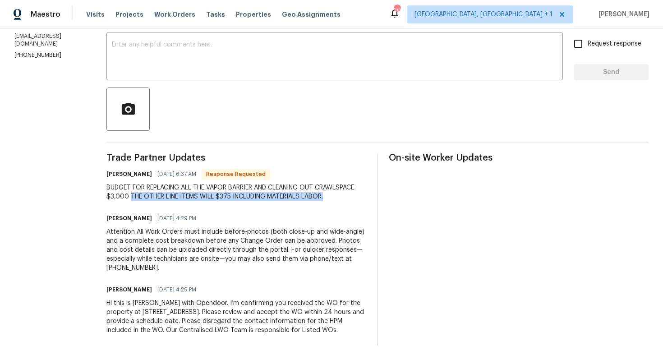
drag, startPoint x: 131, startPoint y: 196, endPoint x: 332, endPoint y: 197, distance: 200.9
click at [332, 197] on div "BUDGET FOR REPLACING ALL THE VAPOR BARRIER AND CLEANING OUT CRAWLSPACE $3,000 T…" at bounding box center [237, 192] width 260 height 18
click at [118, 199] on div "BUDGET FOR REPLACING ALL THE VAPOR BARRIER AND CLEANING OUT CRAWLSPACE $3,000 T…" at bounding box center [237, 192] width 260 height 18
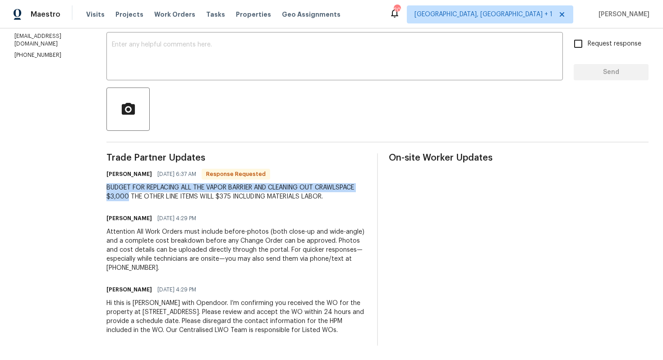
drag, startPoint x: 129, startPoint y: 196, endPoint x: 106, endPoint y: 185, distance: 25.6
click at [106, 185] on div "All work orders [STREET_ADDRESS] Home details Vendor Info J&M Renovations - GSO…" at bounding box center [331, 117] width 663 height 485
click at [131, 193] on div "BUDGET FOR REPLACING ALL THE VAPOR BARRIER AND CLEANING OUT CRAWLSPACE $3,000 T…" at bounding box center [237, 192] width 260 height 18
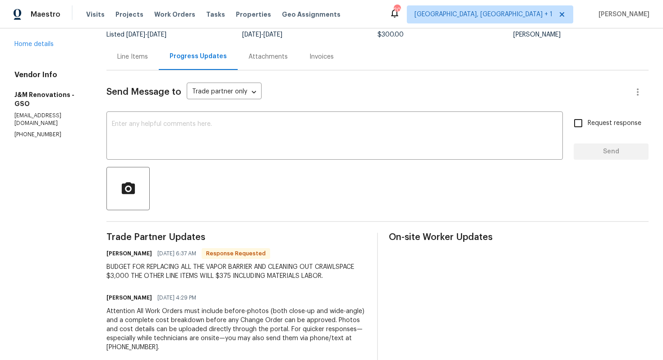
scroll to position [0, 0]
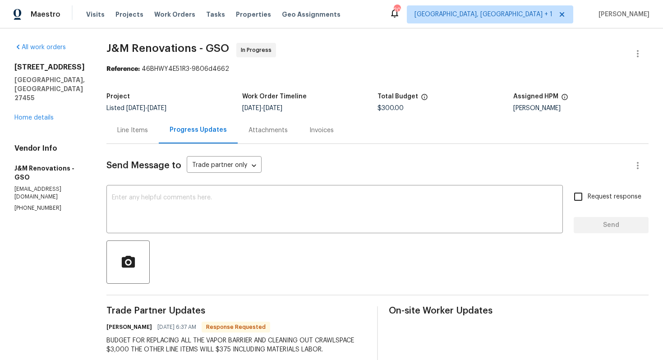
click at [139, 137] on div "Line Items" at bounding box center [133, 130] width 52 height 27
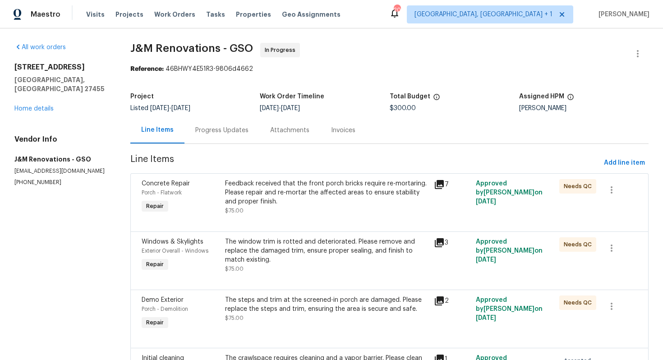
click at [203, 134] on div "Progress Updates" at bounding box center [221, 130] width 53 height 9
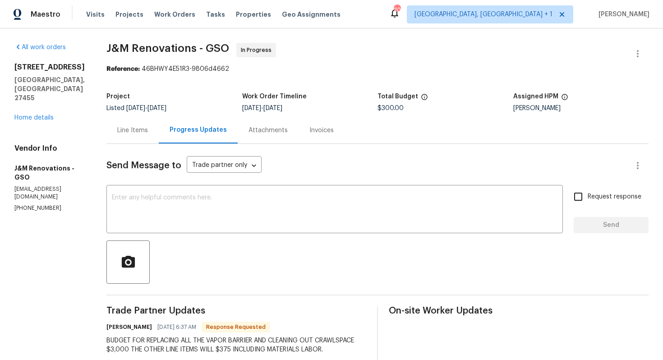
click at [140, 132] on div "Line Items" at bounding box center [132, 130] width 31 height 9
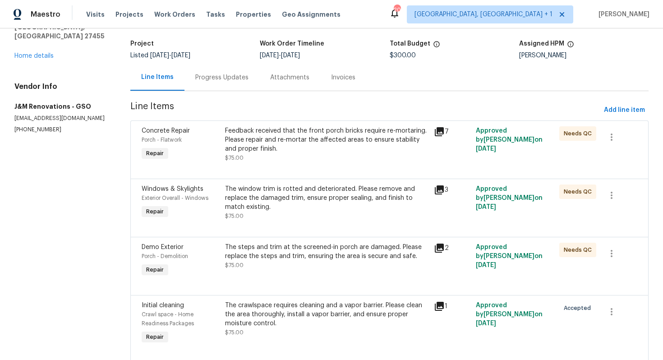
scroll to position [82, 0]
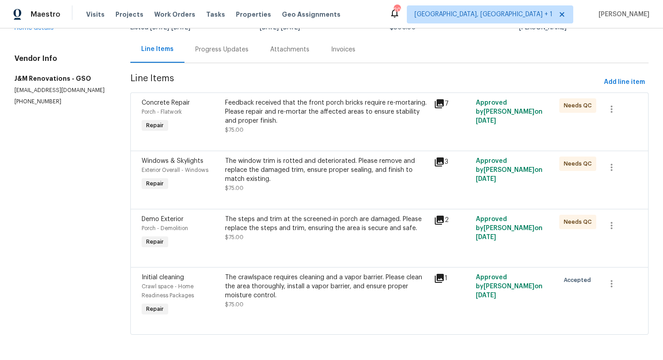
click at [227, 62] on div "Line Items Progress Updates Attachments Invoices" at bounding box center [389, 49] width 519 height 27
click at [227, 51] on div "Progress Updates" at bounding box center [221, 49] width 53 height 9
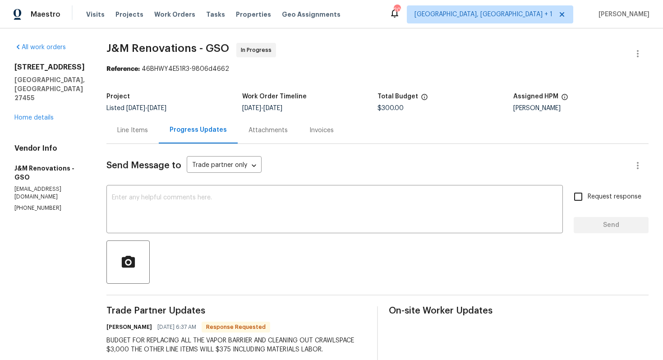
scroll to position [68, 0]
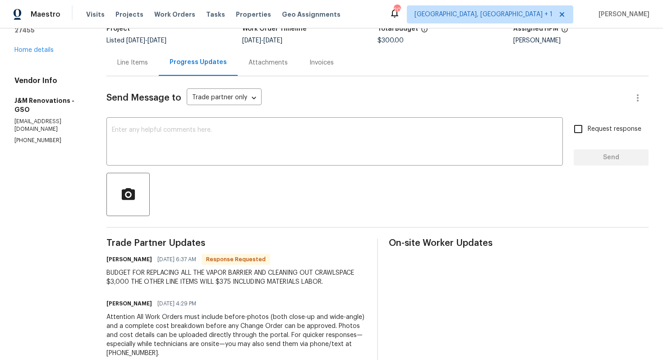
click at [116, 261] on h6 "[PERSON_NAME]" at bounding box center [130, 259] width 46 height 9
copy h6 "[PERSON_NAME]"
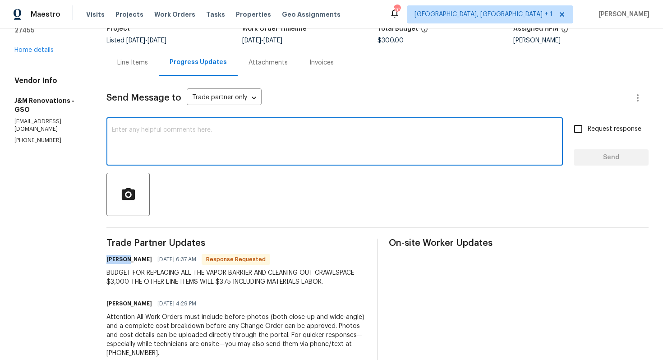
click at [225, 137] on textarea at bounding box center [335, 143] width 446 height 32
paste textarea "[PERSON_NAME]"
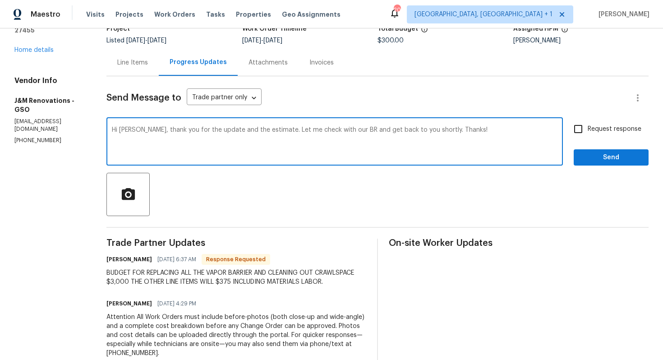
type textarea "Hi [PERSON_NAME], thank you for the update and the estimate. Let me check with …"
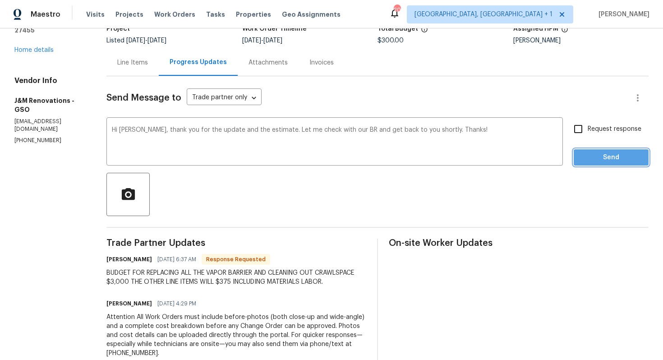
click at [605, 156] on span "Send" at bounding box center [611, 157] width 60 height 11
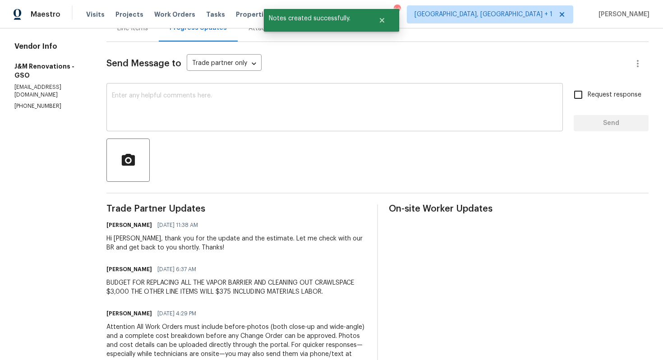
scroll to position [105, 0]
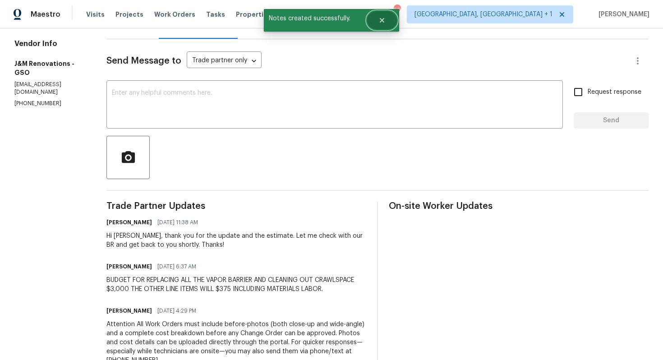
click at [382, 19] on icon "Close" at bounding box center [382, 20] width 5 height 5
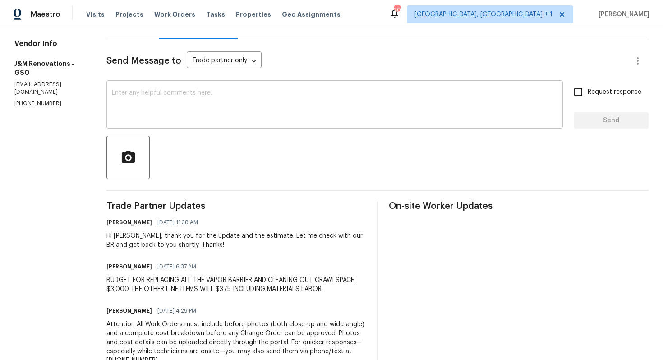
scroll to position [0, 0]
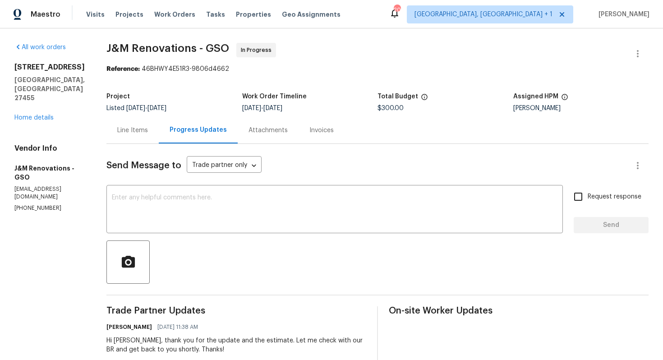
click at [127, 136] on div "Line Items" at bounding box center [133, 130] width 52 height 27
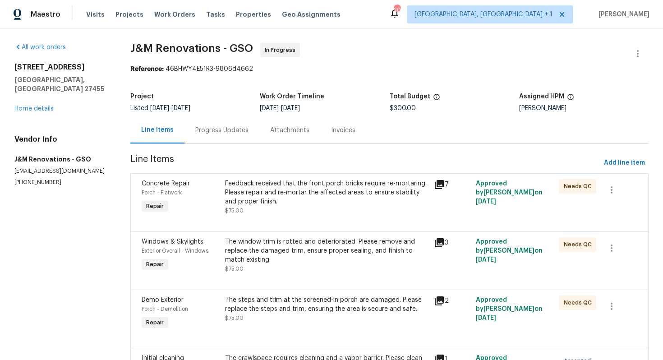
scroll to position [82, 0]
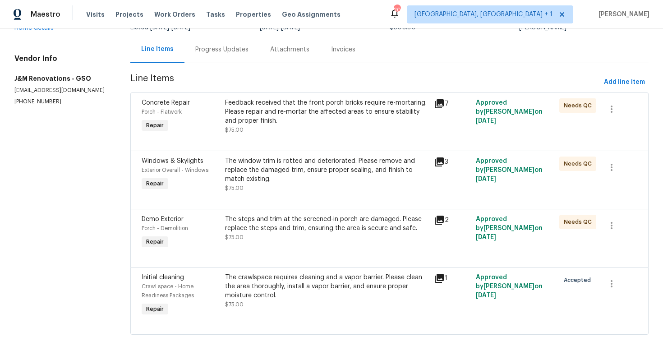
click at [245, 279] on div "The crawlspace requires cleaning and a vapor barrier. Please clean the area tho…" at bounding box center [327, 286] width 204 height 27
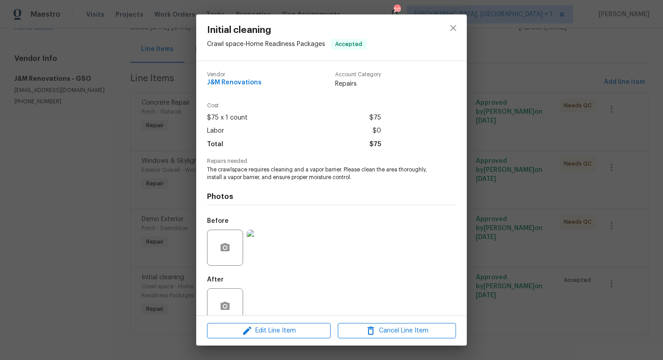
click at [230, 178] on span "The crawlspace requires cleaning and a vapor barrier. Please clean the area tho…" at bounding box center [319, 173] width 224 height 15
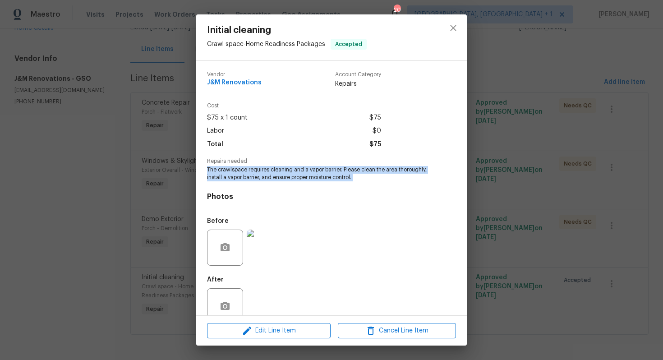
copy span "The crawlspace requires cleaning and a vapor barrier. Please clean the area tho…"
click at [147, 182] on div "Initial cleaning Crawl space - Home Readiness Packages Accepted Vendor J&M Reno…" at bounding box center [331, 180] width 663 height 360
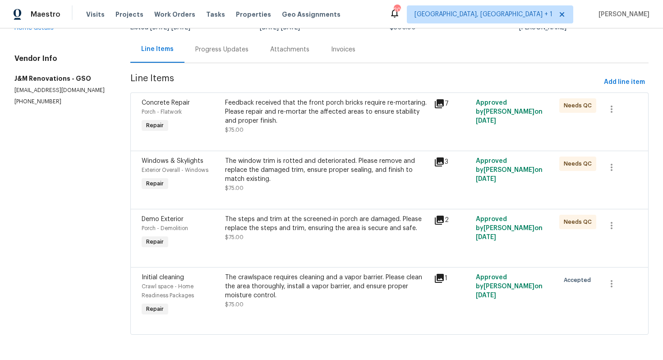
click at [215, 50] on div "Progress Updates" at bounding box center [221, 49] width 53 height 9
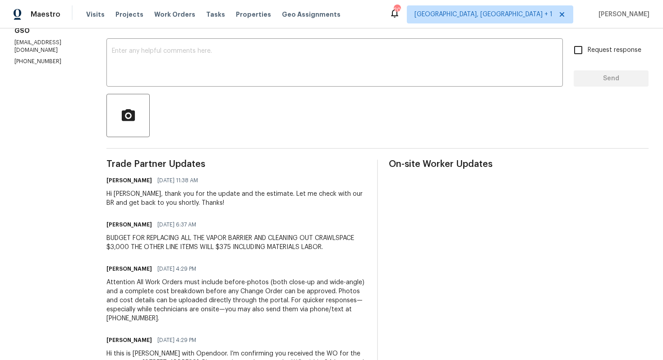
scroll to position [151, 0]
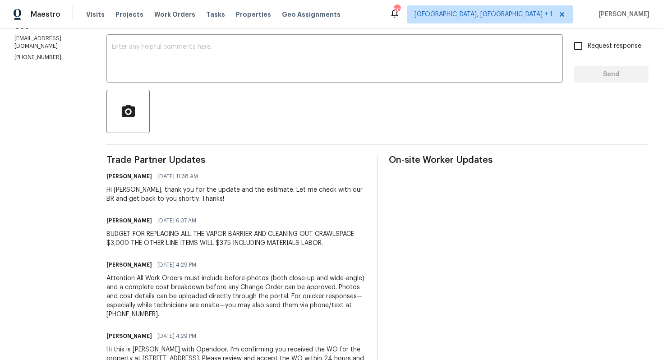
click at [164, 242] on div "BUDGET FOR REPLACING ALL THE VAPOR BARRIER AND CLEANING OUT CRAWLSPACE $3,000 T…" at bounding box center [237, 239] width 260 height 18
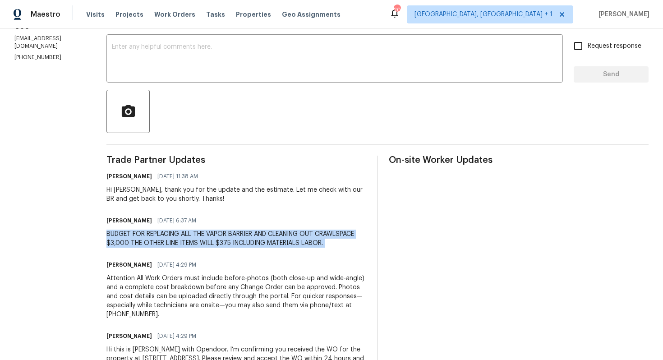
copy div "BUDGET FOR REPLACING ALL THE VAPOR BARRIER AND CLEANING OUT CRAWLSPACE $3,000 T…"
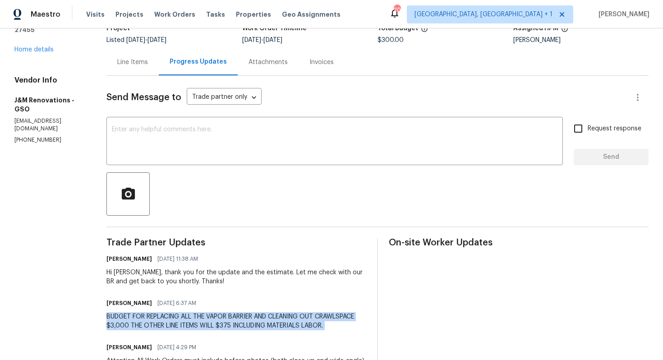
scroll to position [0, 0]
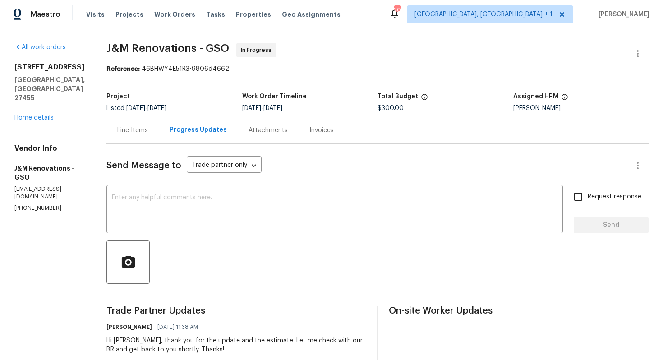
click at [386, 108] on span "$300.00" at bounding box center [391, 108] width 26 height 6
copy span "$300.00"
click at [471, 62] on span "J&M Renovations - GSO In Progress" at bounding box center [367, 54] width 521 height 22
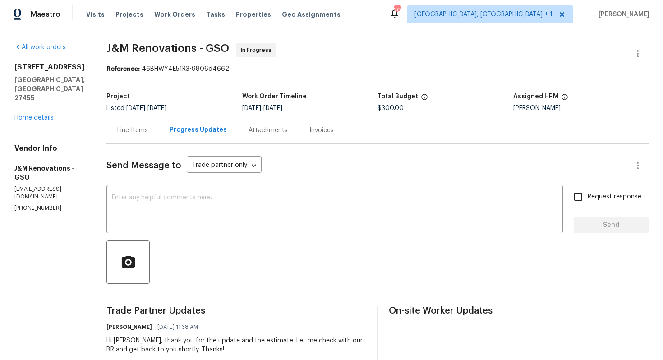
click at [226, 91] on div "Project Listed [DATE] - [DATE] Work Order Timeline [DATE] - [DATE] Total Budget…" at bounding box center [378, 102] width 543 height 29
click at [394, 87] on section "J&M Renovations - GSO In Progress Reference: 46BHWY4E51R3-9806d4662 Project Lis…" at bounding box center [378, 293] width 543 height 500
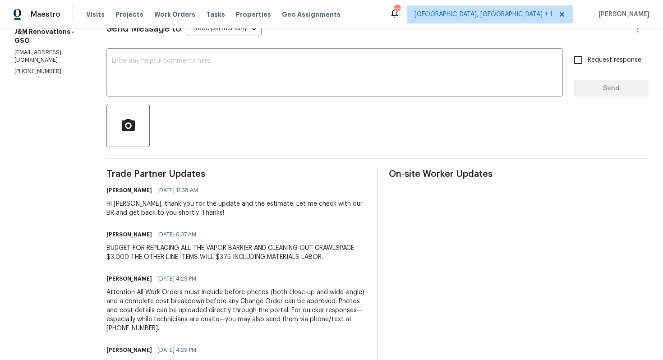
scroll to position [187, 0]
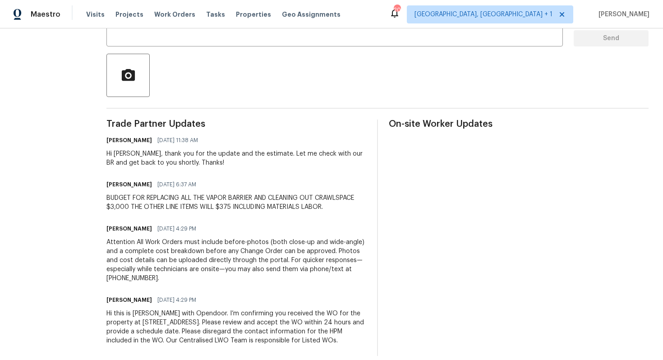
click at [237, 202] on div "BUDGET FOR REPLACING ALL THE VAPOR BARRIER AND CLEANING OUT CRAWLSPACE $3,000 T…" at bounding box center [237, 203] width 260 height 18
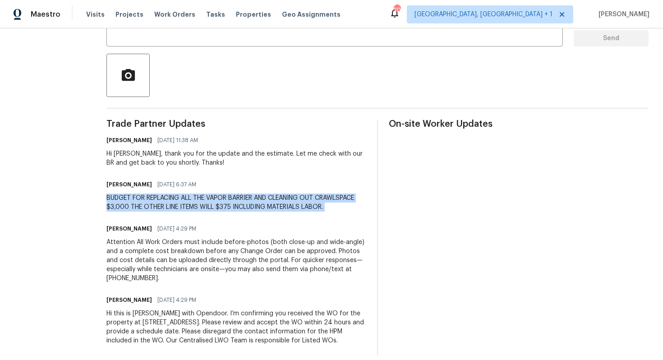
copy div "BUDGET FOR REPLACING ALL THE VAPOR BARRIER AND CLEANING OUT CRAWLSPACE $3,000 T…"
click at [237, 202] on div "BUDGET FOR REPLACING ALL THE VAPOR BARRIER AND CLEANING OUT CRAWLSPACE $3,000 T…" at bounding box center [237, 203] width 260 height 18
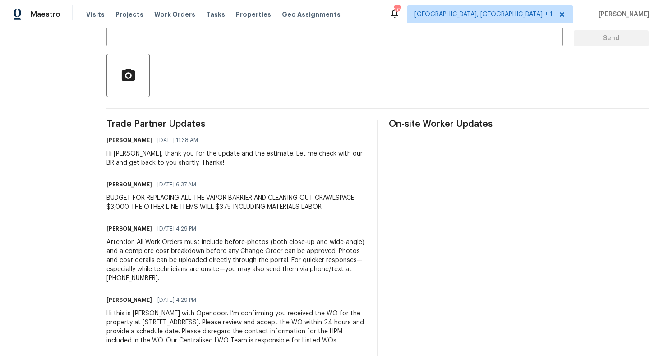
scroll to position [0, 0]
